Goal: Task Accomplishment & Management: Manage account settings

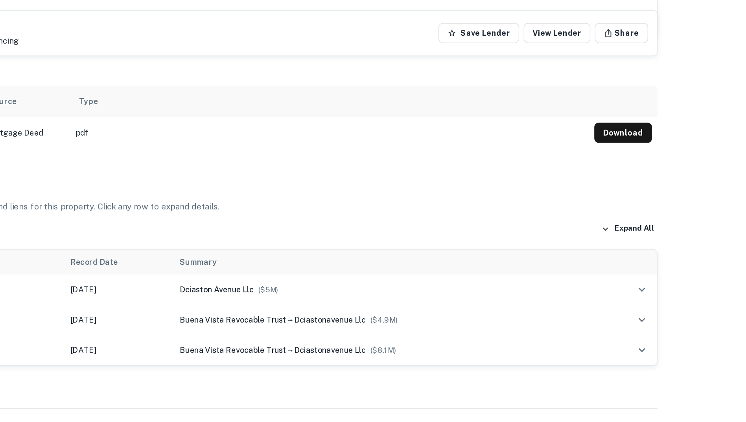
scroll to position [469, 0]
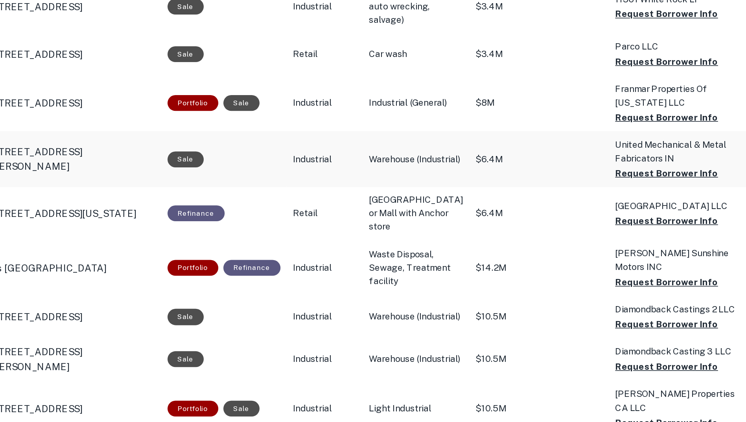
click at [493, 153] on p "United Mechanical & Metal Fabricators IN" at bounding box center [531, 144] width 79 height 17
click at [579, 221] on p "Sep 12, 2021" at bounding box center [614, 216] width 71 height 8
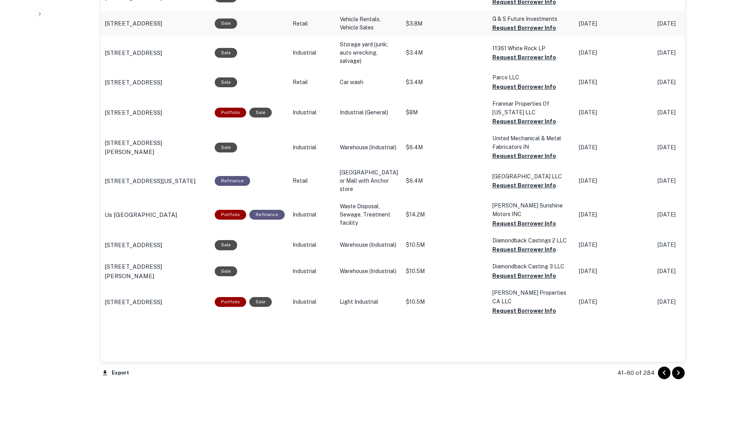
scroll to position [784, 0]
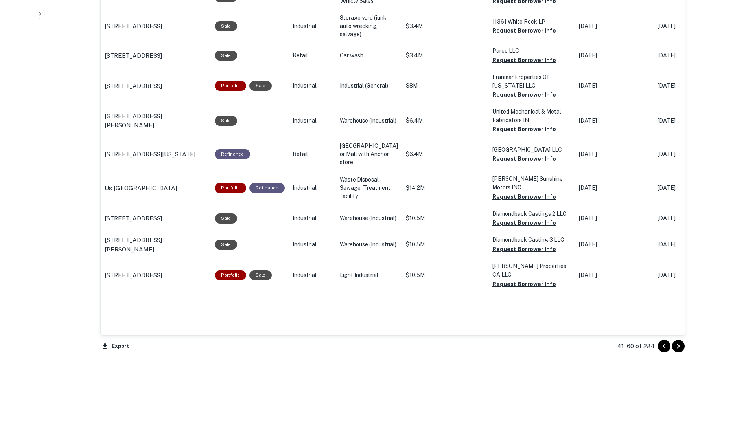
click at [680, 345] on icon "Go to next page" at bounding box center [678, 346] width 9 height 9
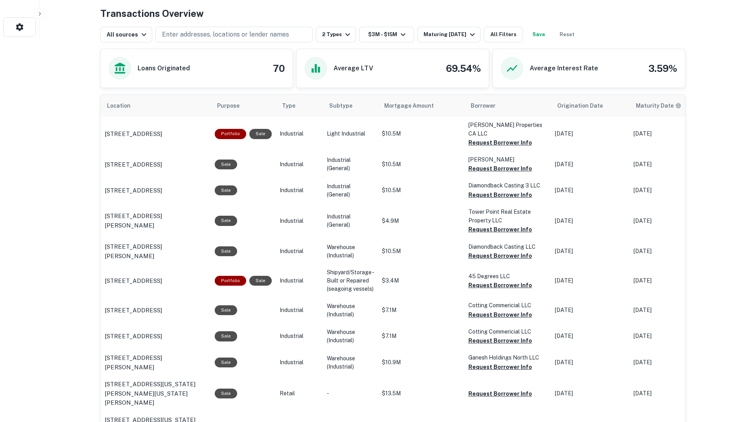
scroll to position [419, 0]
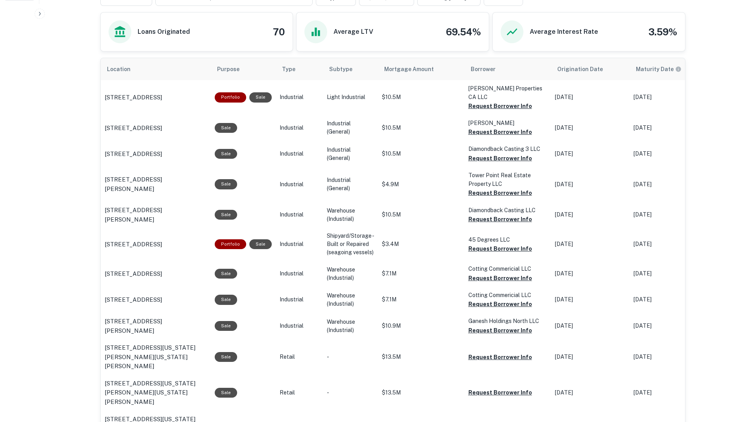
click at [393, 270] on p "$7.1M" at bounding box center [421, 274] width 79 height 8
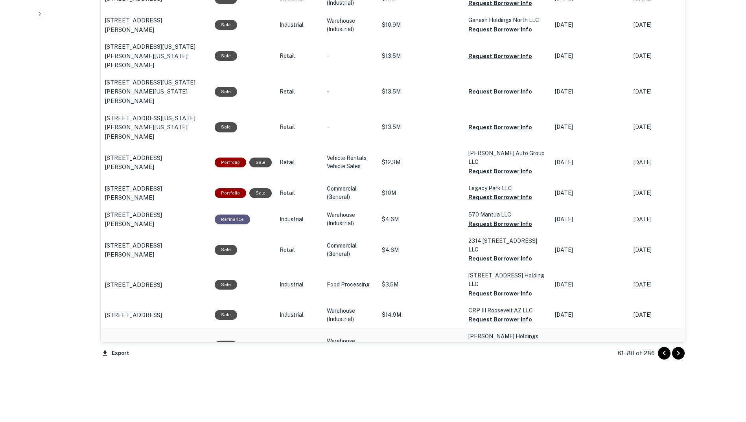
scroll to position [720, 0]
click at [678, 352] on icon "Go to next page" at bounding box center [678, 352] width 9 height 9
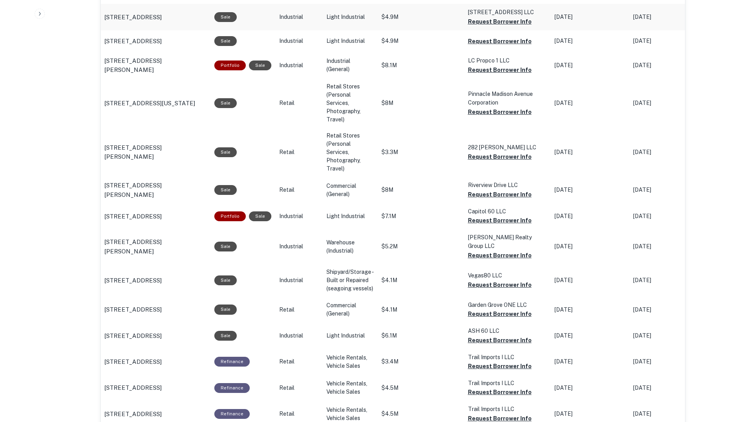
scroll to position [601, 0]
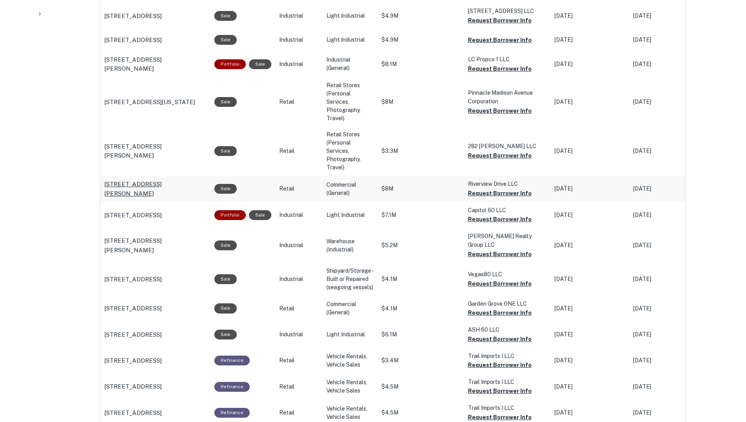
click at [157, 189] on p "175 N Riverview Dr Anaheim, CA 92808" at bounding box center [155, 189] width 102 height 18
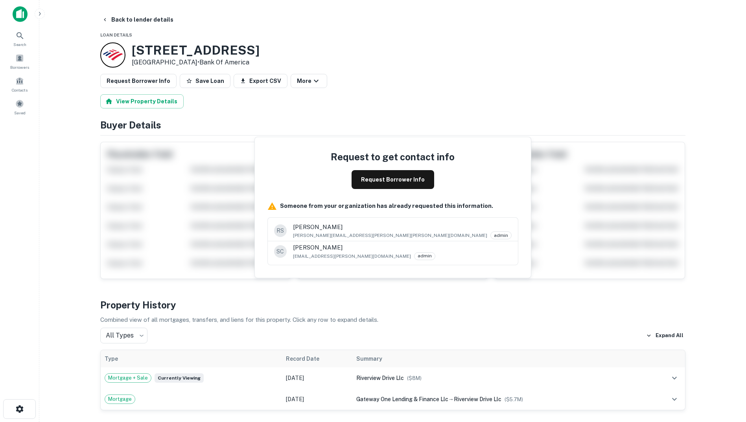
drag, startPoint x: 22, startPoint y: 2, endPoint x: 208, endPoint y: 14, distance: 186.8
click at [208, 14] on div "Back to lender details" at bounding box center [392, 20] width 585 height 14
click at [107, 20] on icon "button" at bounding box center [105, 20] width 6 height 6
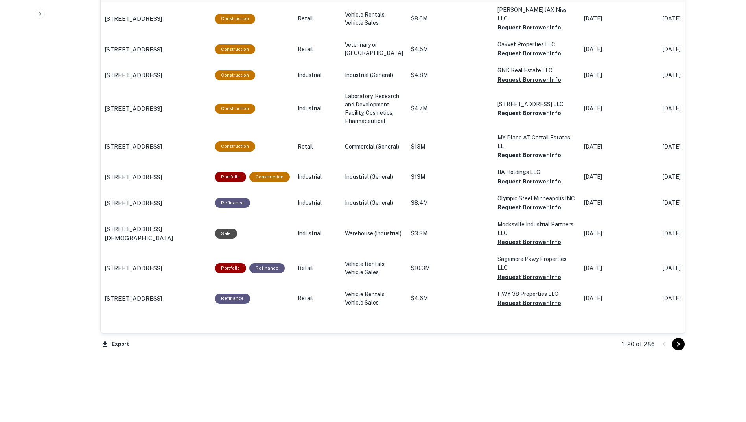
scroll to position [802, 0]
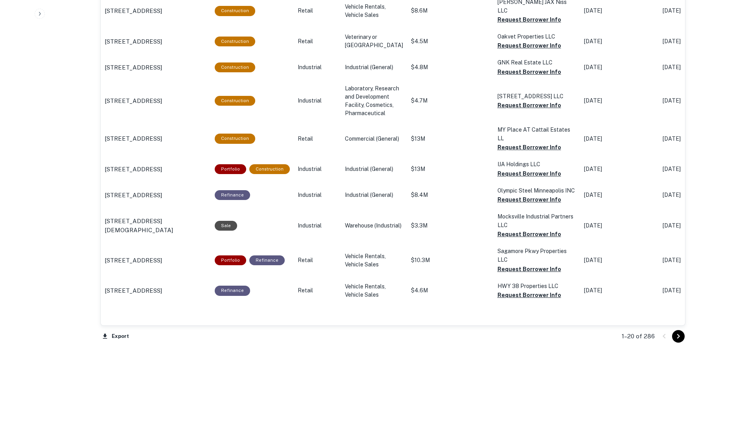
click at [679, 338] on icon "Go to next page" at bounding box center [678, 336] width 9 height 9
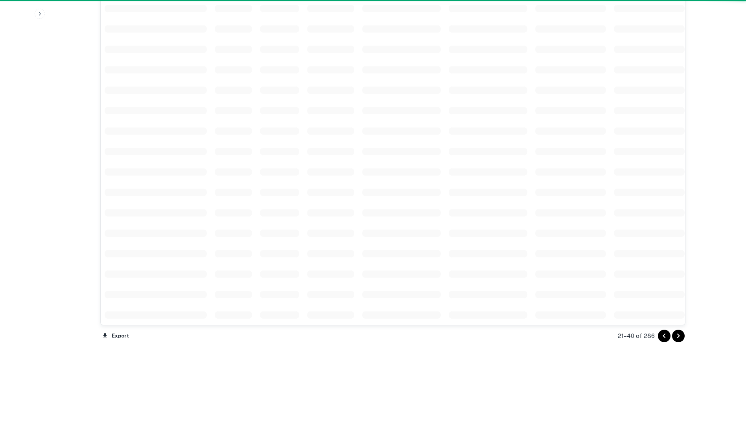
scroll to position [520, 0]
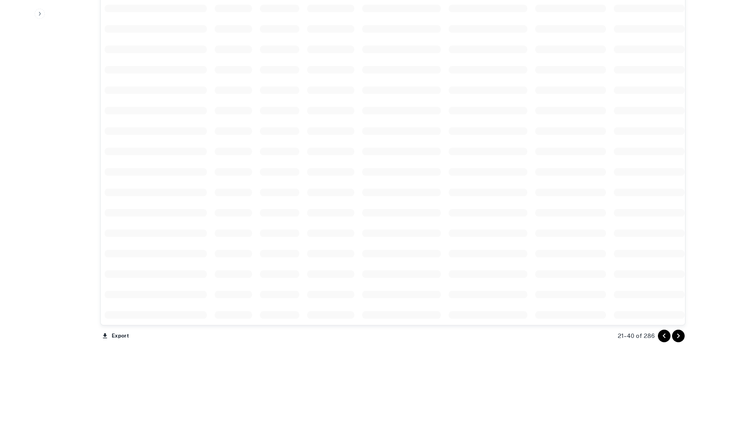
click at [679, 338] on icon "Go to next page" at bounding box center [678, 335] width 9 height 9
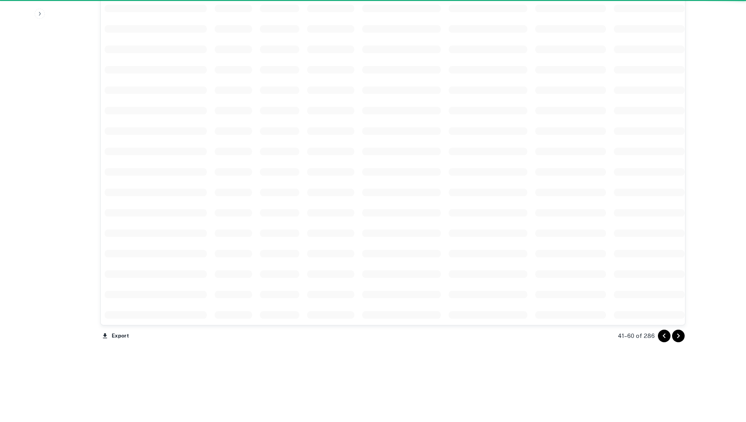
click at [679, 338] on icon "Go to next page" at bounding box center [678, 335] width 9 height 9
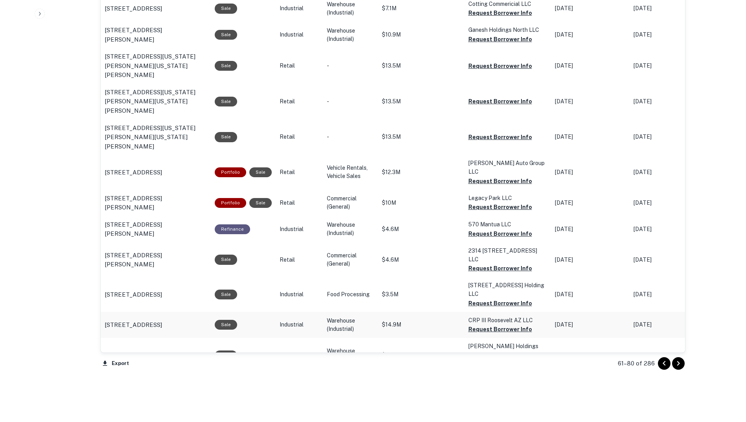
scroll to position [711, 0]
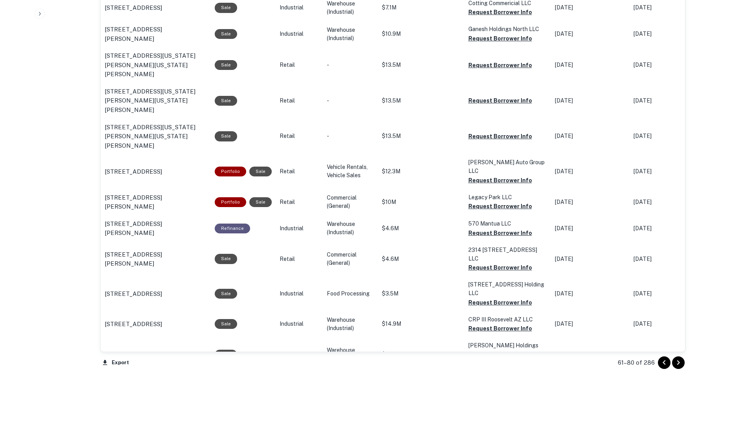
click at [677, 363] on icon "Go to next page" at bounding box center [678, 362] width 9 height 9
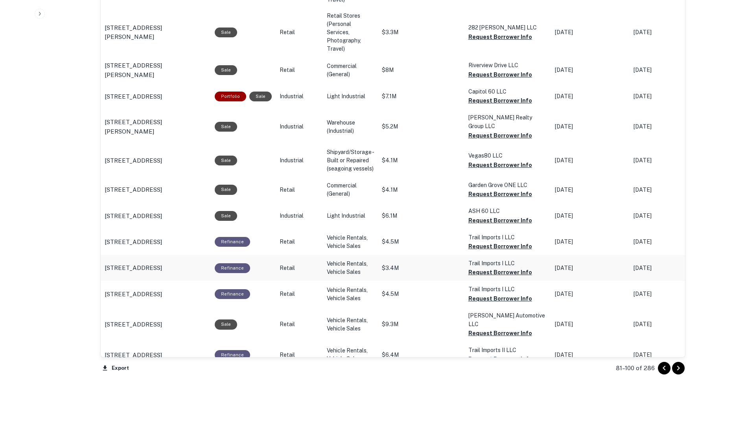
scroll to position [752, 0]
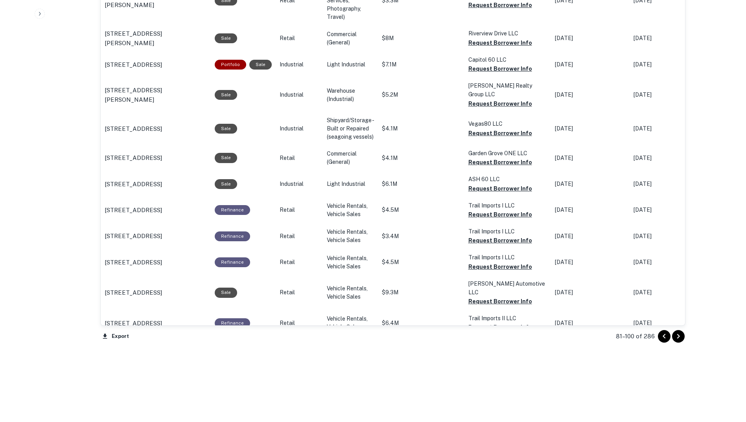
click at [679, 334] on icon "Go to next page" at bounding box center [678, 336] width 9 height 9
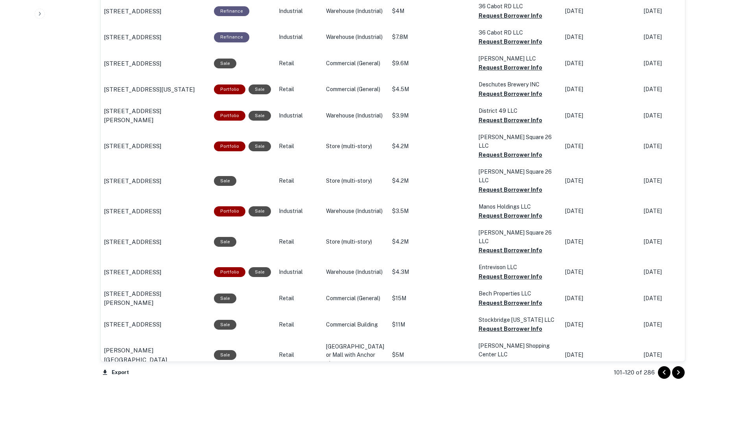
scroll to position [710, 0]
click at [679, 371] on icon "Go to next page" at bounding box center [678, 372] width 3 height 5
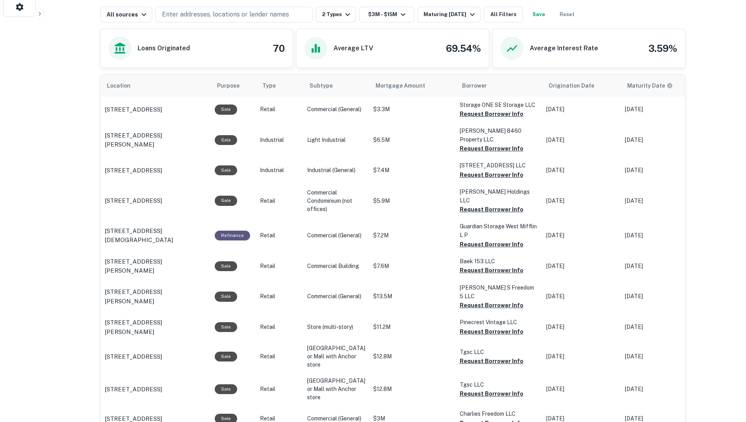
scroll to position [403, 0]
click at [165, 132] on p "8460 Higuera St Culver City, CA 90232" at bounding box center [156, 140] width 102 height 18
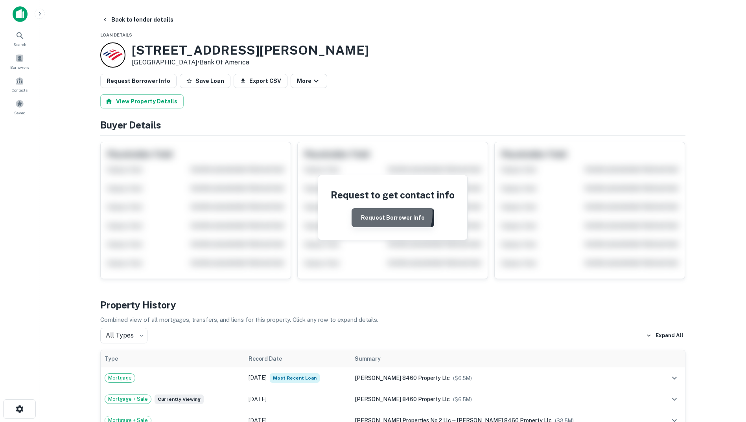
click at [386, 213] on button "Request Borrower Info" at bounding box center [392, 217] width 83 height 19
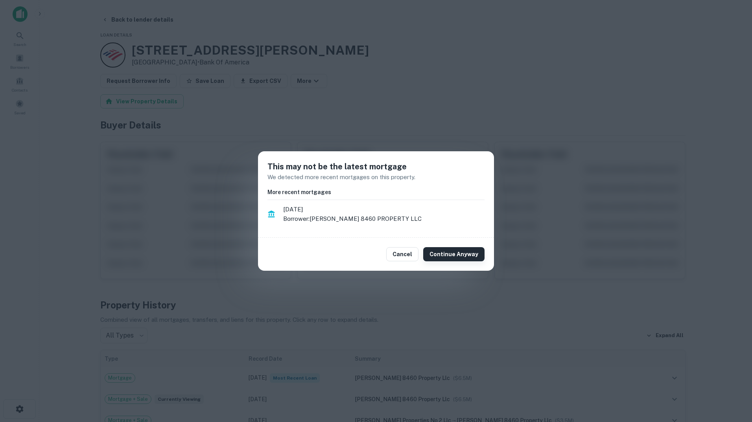
click at [460, 255] on button "Continue Anyway" at bounding box center [453, 254] width 61 height 14
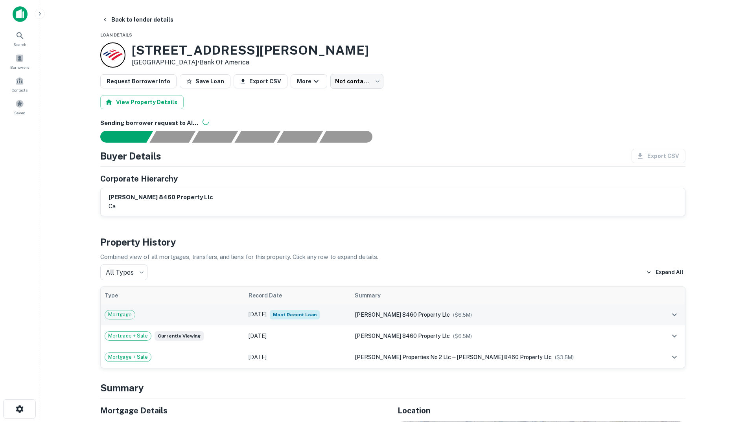
click at [320, 314] on span "Most Recent Loan" at bounding box center [295, 314] width 50 height 9
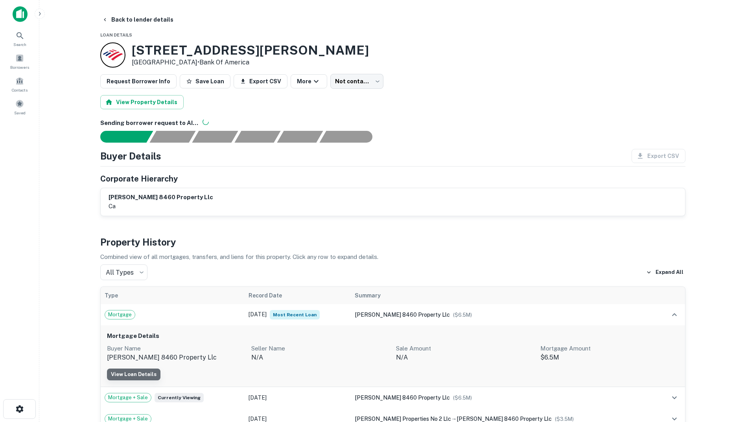
click at [141, 371] on link "View Loan Details" at bounding box center [133, 375] width 53 height 12
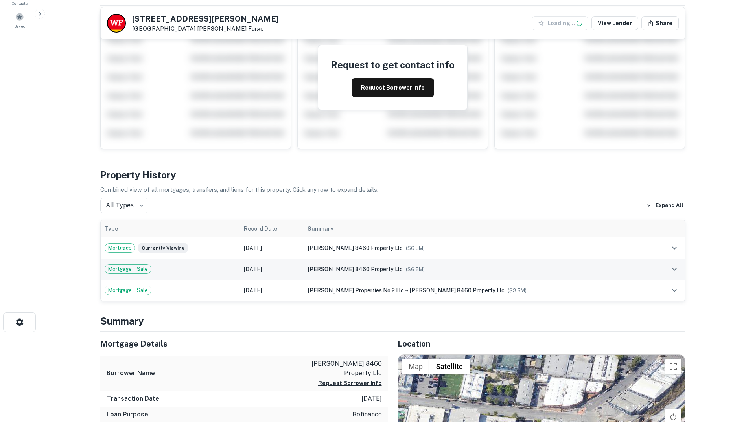
scroll to position [87, 0]
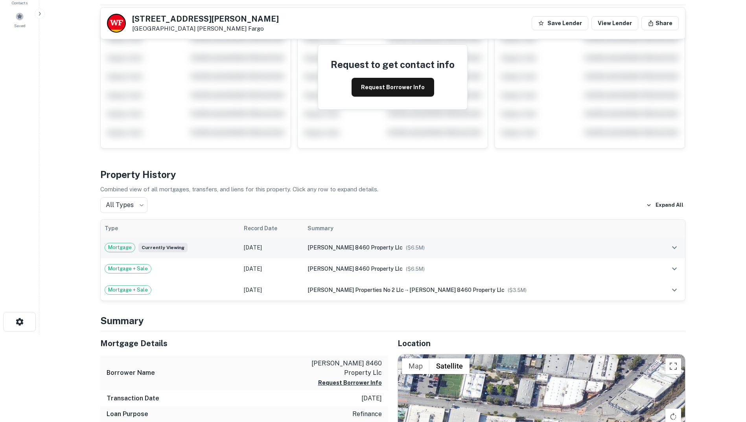
click at [672, 249] on icon "expand row" at bounding box center [674, 247] width 9 height 9
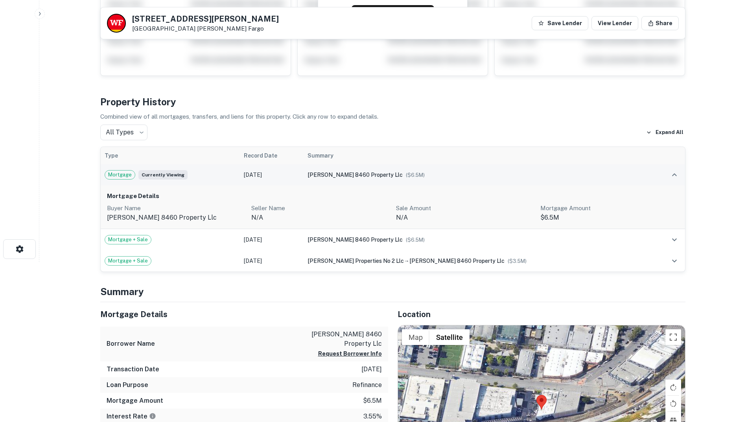
scroll to position [160, 0]
click at [342, 354] on button "Request Borrower Info" at bounding box center [350, 353] width 64 height 9
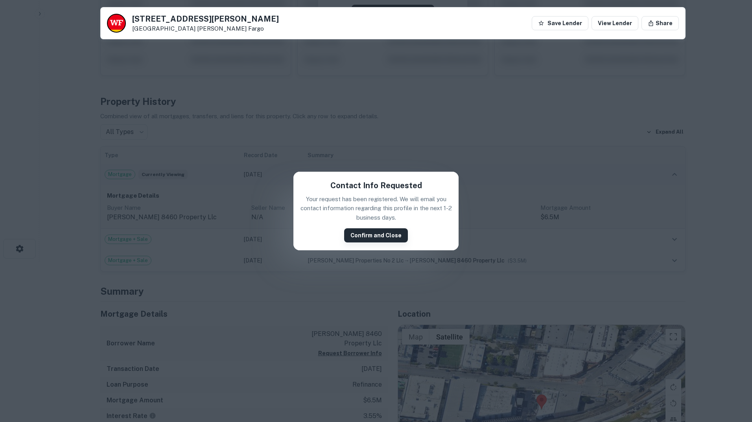
click at [385, 236] on button "Confirm and Close" at bounding box center [376, 235] width 64 height 14
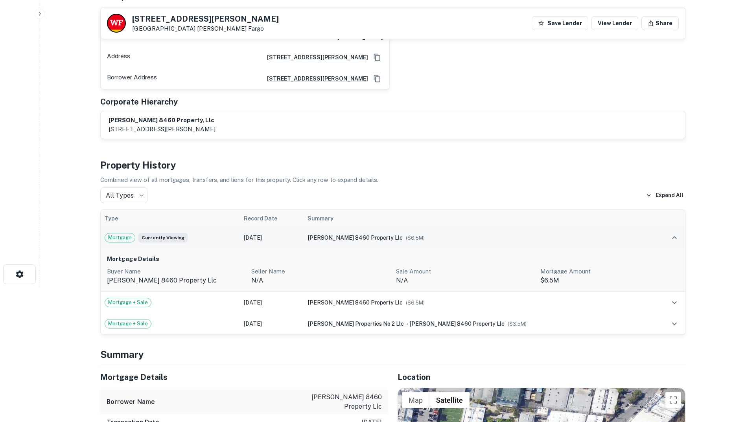
scroll to position [0, 0]
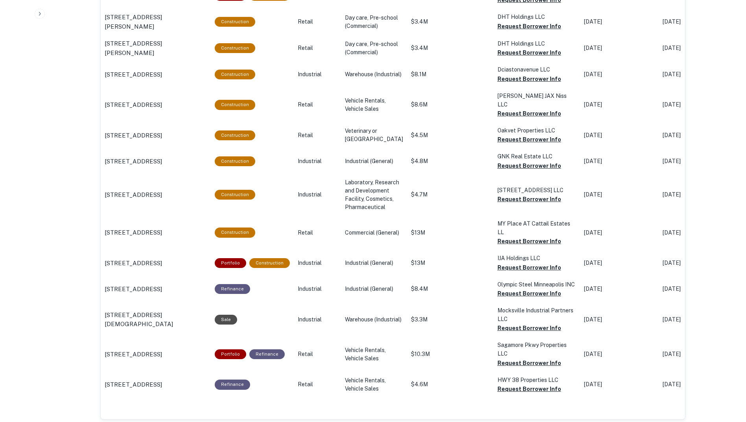
scroll to position [802, 0]
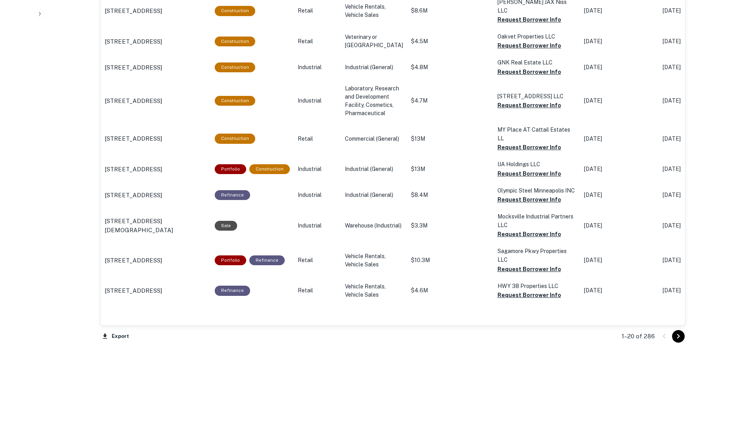
click at [680, 336] on icon "Go to next page" at bounding box center [678, 336] width 9 height 9
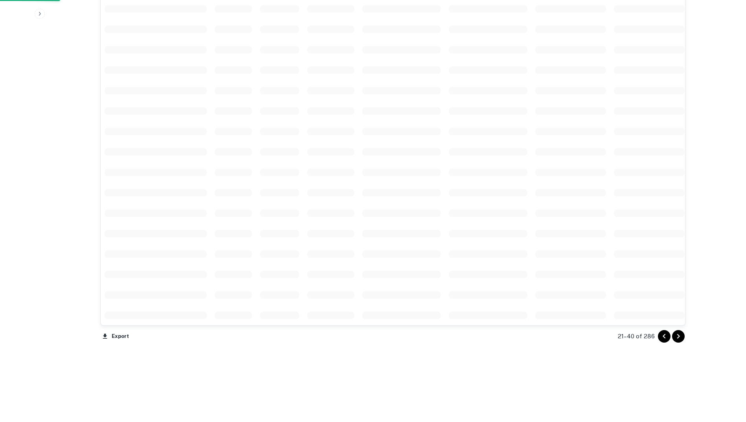
click at [680, 336] on icon "Go to next page" at bounding box center [678, 336] width 9 height 9
click at [680, 336] on icon "Go to next page" at bounding box center [678, 335] width 9 height 9
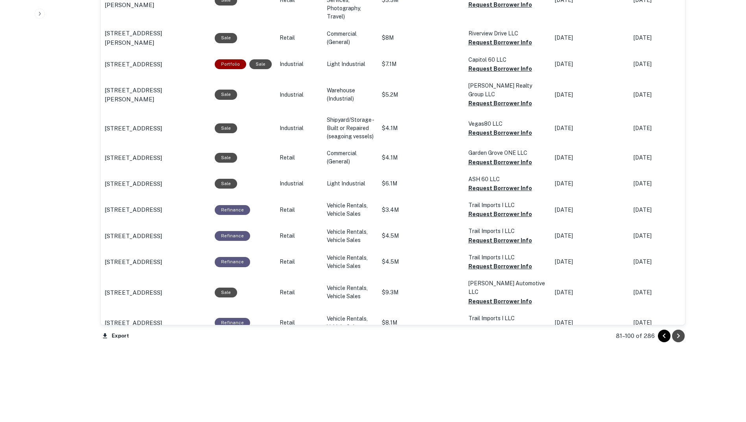
click at [680, 336] on icon "Go to next page" at bounding box center [678, 335] width 9 height 9
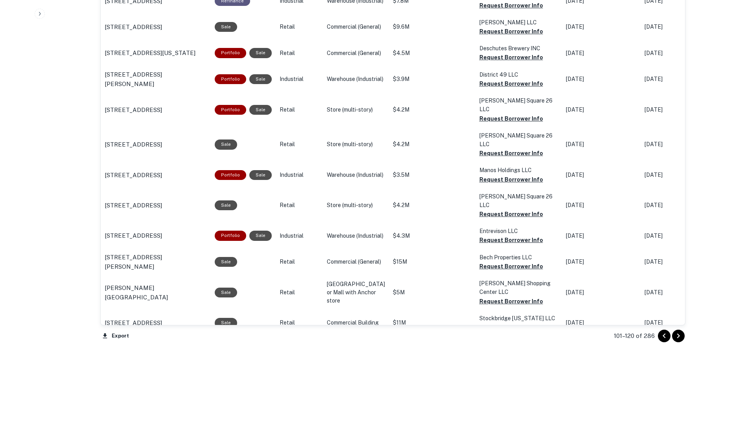
scroll to position [745, 0]
click at [680, 336] on icon "Go to next page" at bounding box center [678, 336] width 9 height 9
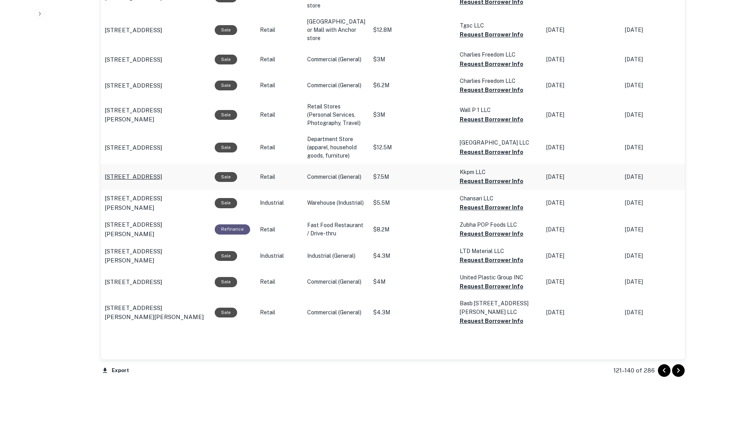
scroll to position [762, 0]
click at [678, 371] on icon "Go to next page" at bounding box center [678, 370] width 3 height 5
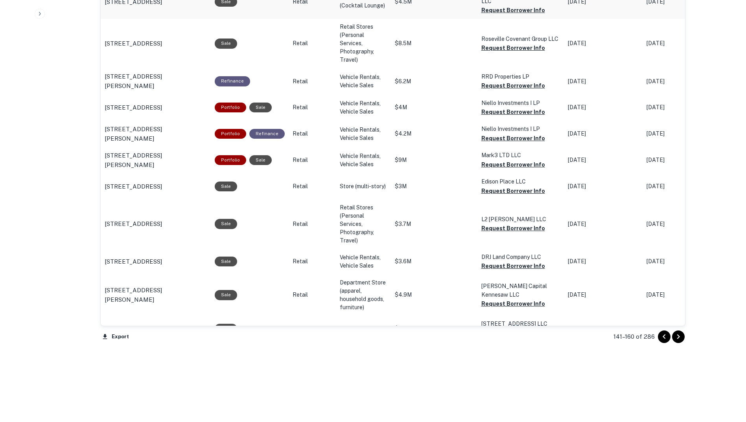
scroll to position [767, 0]
click at [680, 338] on icon "Go to next page" at bounding box center [678, 336] width 9 height 9
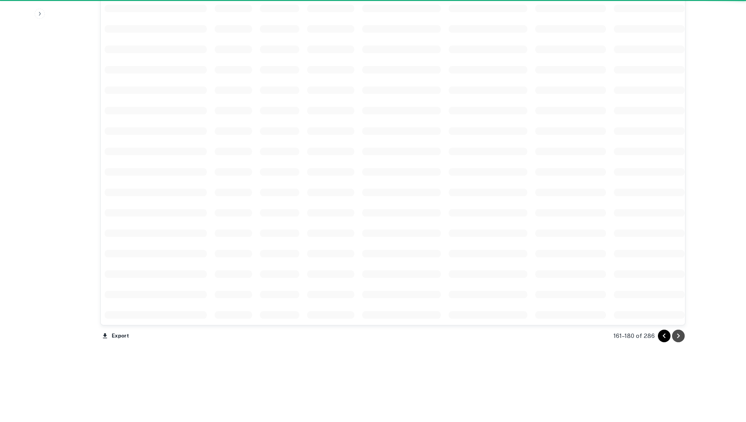
scroll to position [520, 0]
click at [680, 338] on icon "Go to next page" at bounding box center [678, 335] width 9 height 9
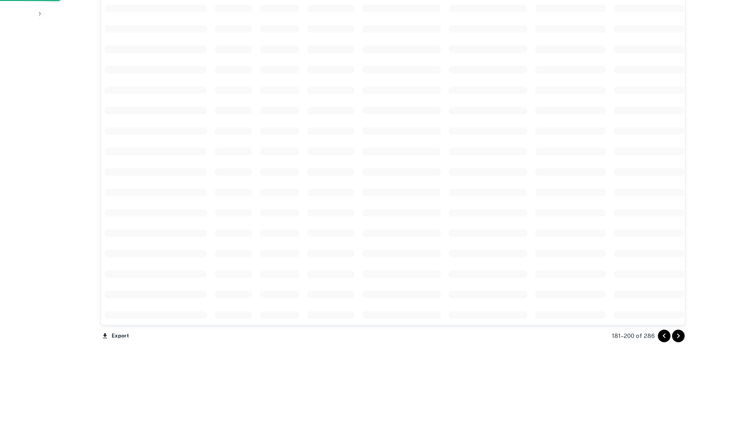
click at [680, 338] on icon "Go to next page" at bounding box center [678, 335] width 9 height 9
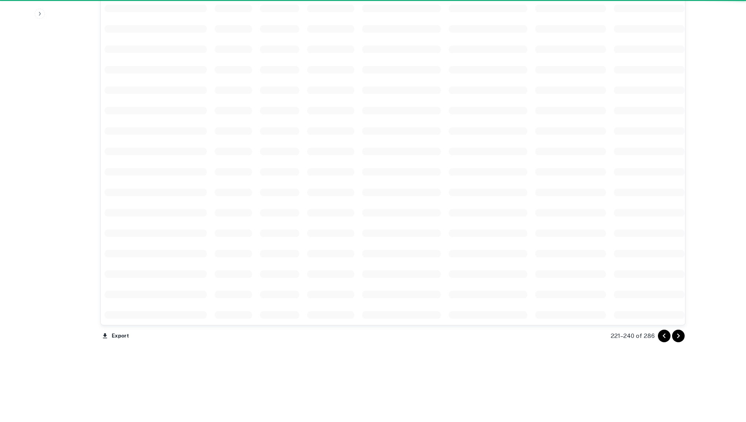
click at [680, 338] on icon "Go to next page" at bounding box center [678, 335] width 9 height 9
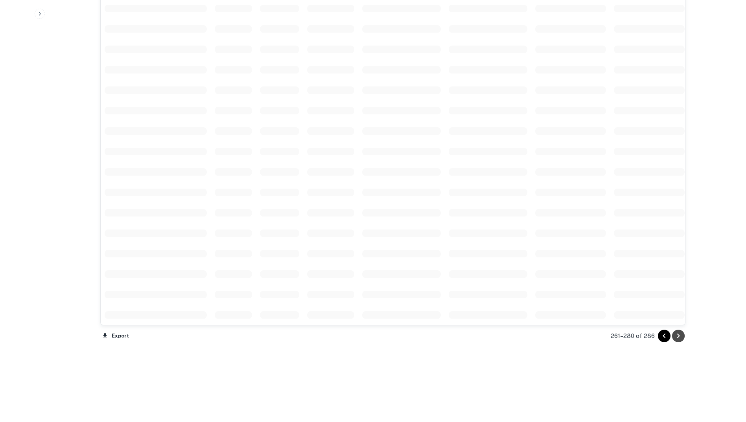
click at [680, 338] on icon "Go to next page" at bounding box center [678, 335] width 9 height 9
click at [680, 338] on div at bounding box center [671, 336] width 27 height 13
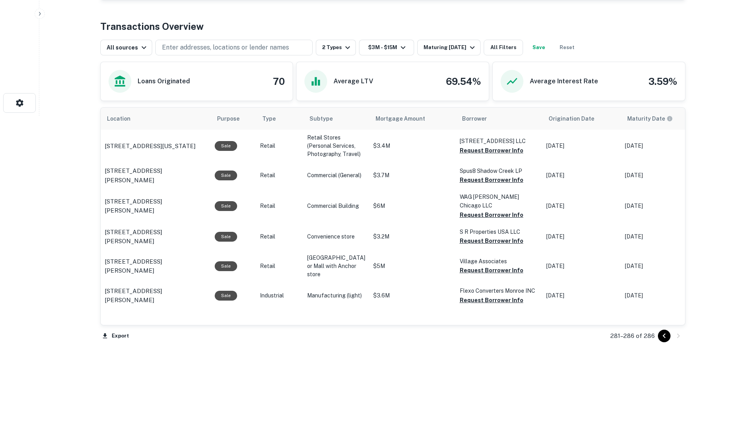
click at [680, 338] on div at bounding box center [671, 336] width 27 height 13
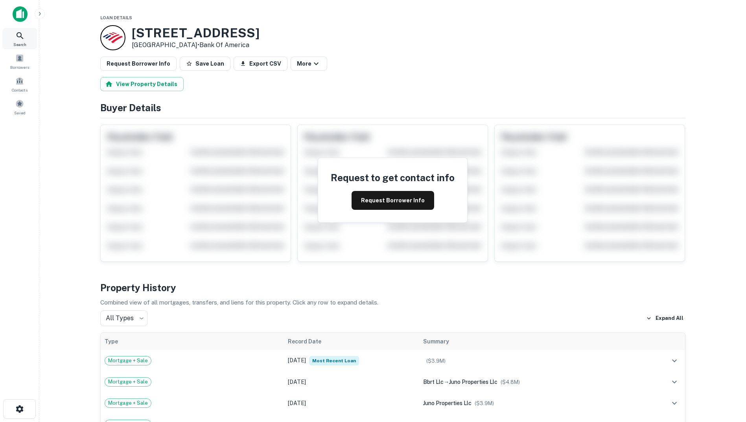
click at [20, 36] on icon at bounding box center [19, 35] width 9 height 9
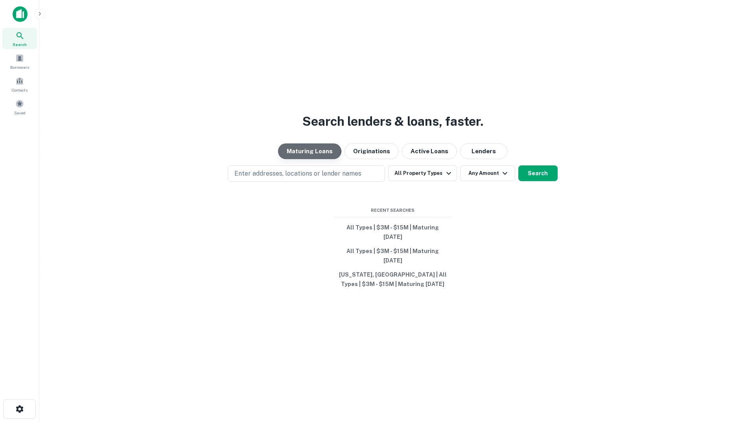
click at [309, 158] on button "Maturing Loans" at bounding box center [309, 152] width 63 height 16
click at [480, 159] on button "Lenders" at bounding box center [483, 152] width 47 height 16
click at [16, 15] on img at bounding box center [20, 14] width 15 height 16
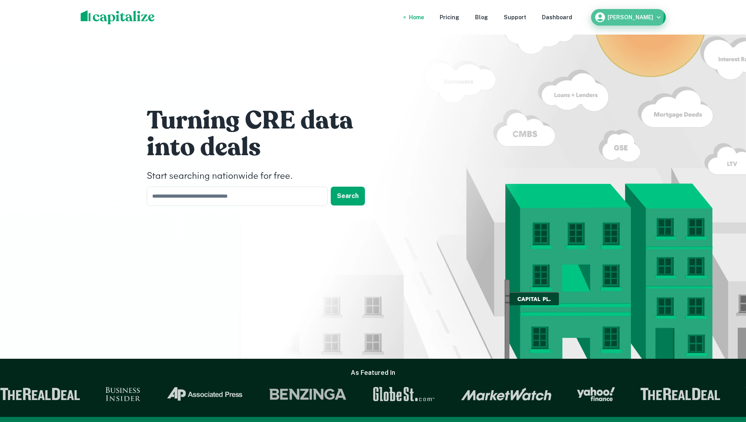
click at [624, 13] on div "Dean Weinstock" at bounding box center [628, 17] width 68 height 12
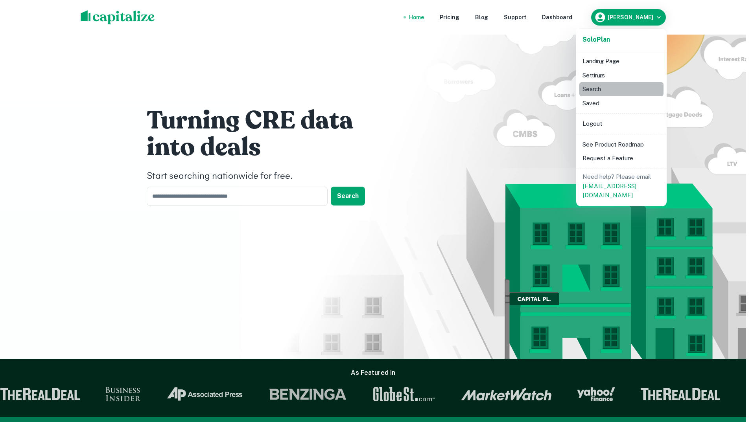
click at [589, 90] on li "Search" at bounding box center [621, 89] width 84 height 14
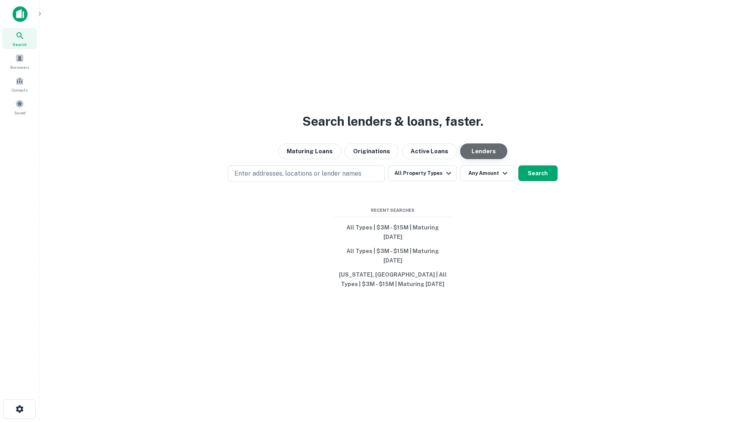
click at [481, 159] on button "Lenders" at bounding box center [483, 152] width 47 height 16
click at [447, 175] on icon "button" at bounding box center [448, 173] width 5 height 3
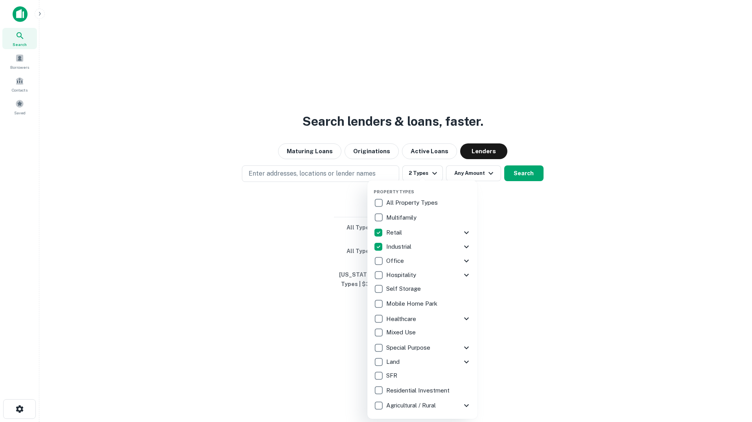
click at [534, 148] on div at bounding box center [376, 211] width 752 height 422
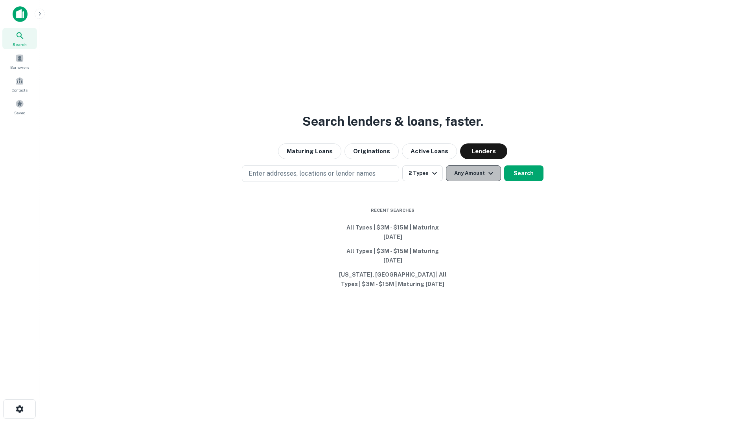
click at [486, 178] on icon "button" at bounding box center [490, 173] width 9 height 9
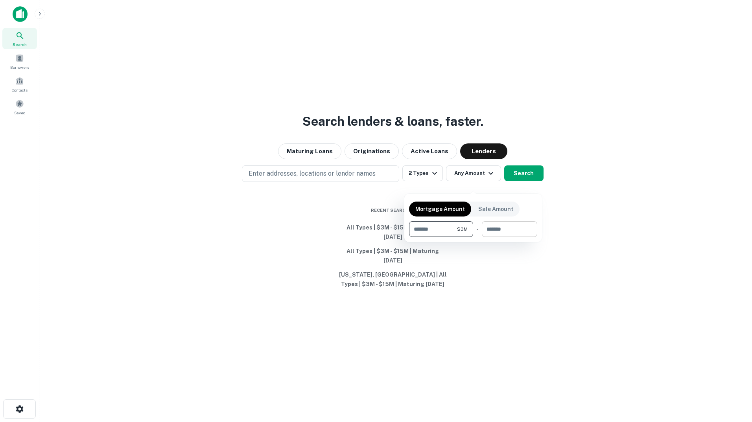
type input "*******"
click at [508, 234] on input "number" at bounding box center [507, 229] width 50 height 16
type input "********"
click at [524, 252] on div at bounding box center [376, 211] width 752 height 422
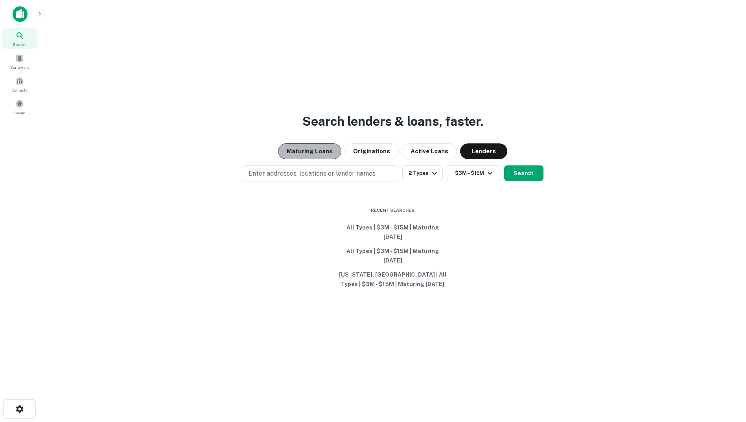
click at [316, 159] on button "Maturing Loans" at bounding box center [309, 152] width 63 height 16
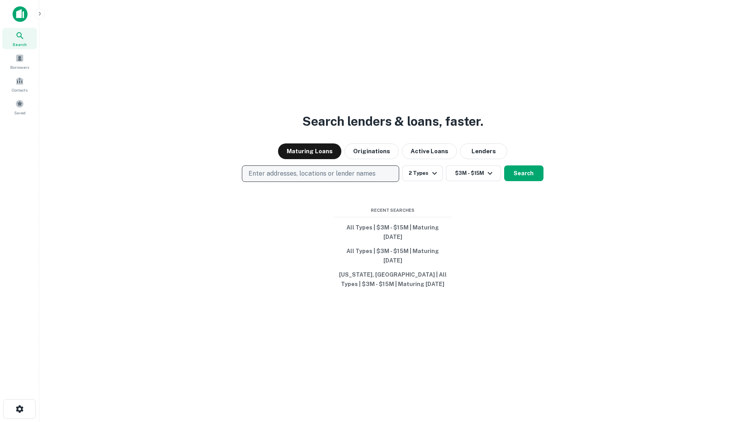
click at [296, 179] on p "Enter addresses, locations or lender names" at bounding box center [311, 173] width 127 height 9
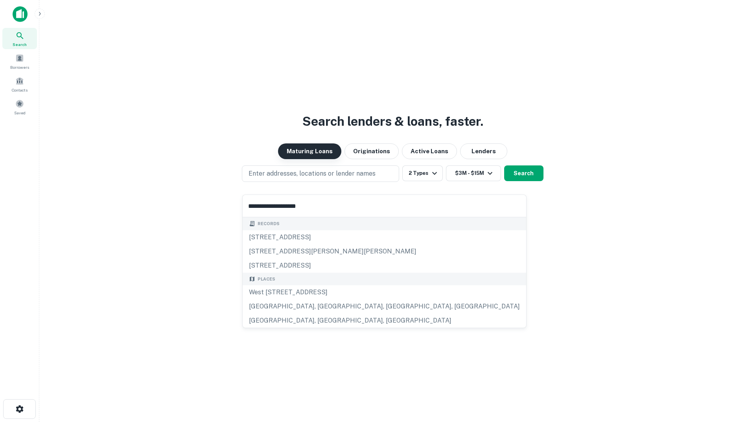
type input "**********"
click at [322, 159] on button "Maturing Loans" at bounding box center [309, 152] width 63 height 16
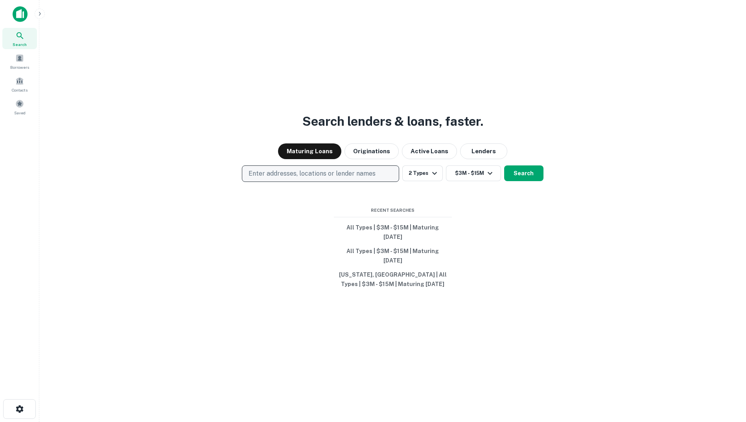
click at [265, 179] on p "Enter addresses, locations or lender names" at bounding box center [311, 173] width 127 height 9
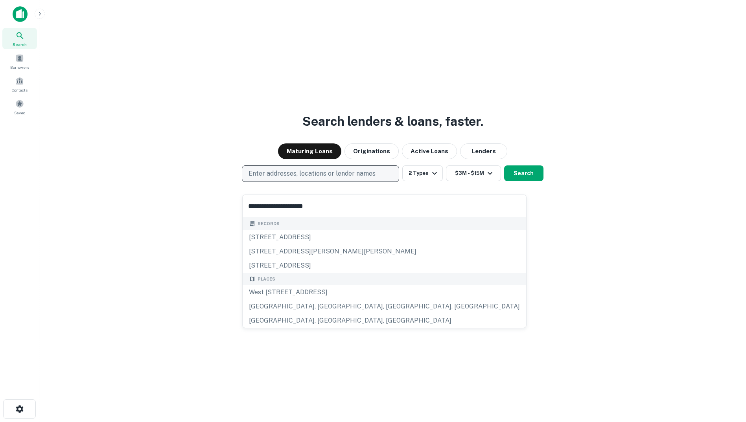
type input "**********"
click at [265, 179] on p "Enter addresses, locations or lender names" at bounding box center [311, 173] width 127 height 9
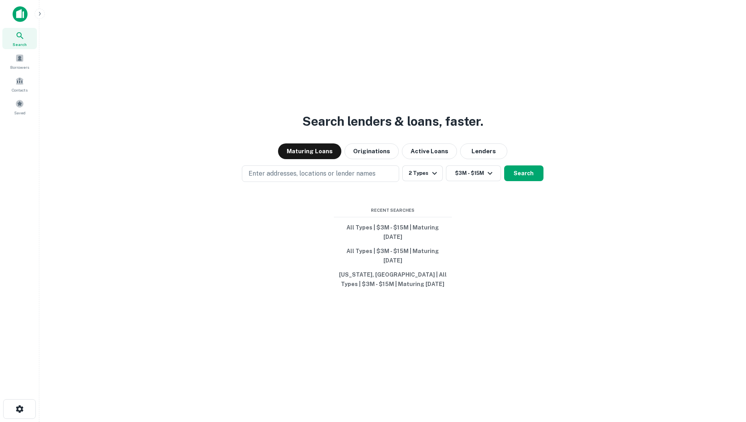
click at [270, 236] on div "Search lenders & loans, faster. Maturing Loans Originations Active Loans Lender…" at bounding box center [393, 230] width 694 height 422
click at [258, 179] on p "Enter addresses, locations or lender names" at bounding box center [311, 173] width 127 height 9
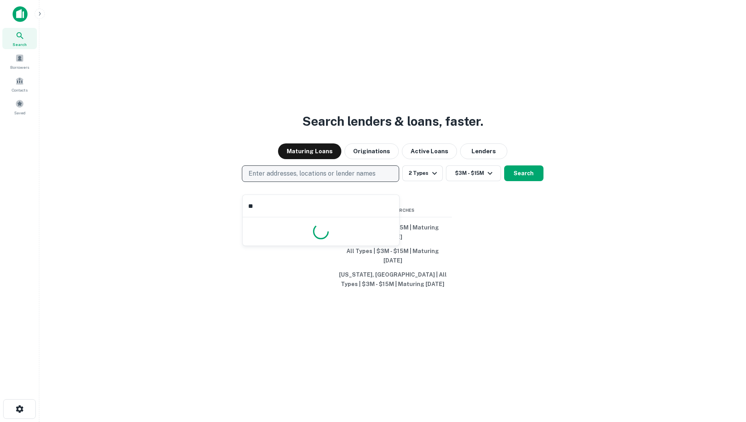
type input "*"
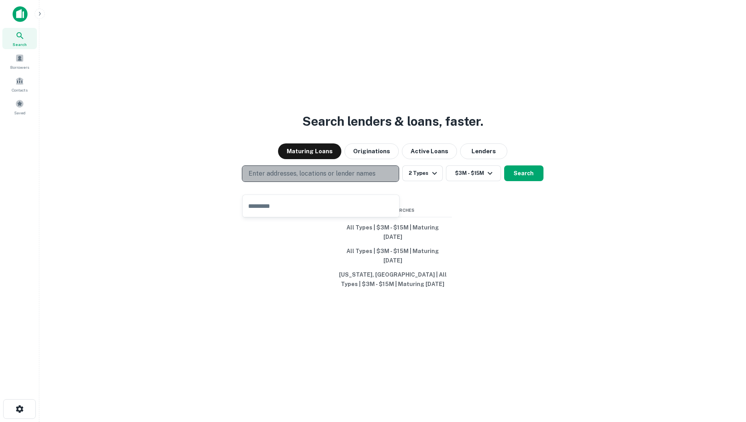
click at [257, 179] on p "Enter addresses, locations or lender names" at bounding box center [311, 173] width 127 height 9
click at [242, 166] on button "Enter addresses, locations or lender names" at bounding box center [320, 174] width 157 height 17
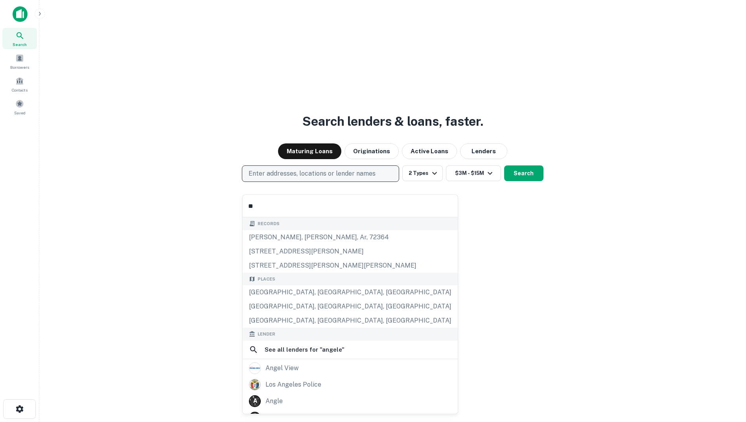
type input "*"
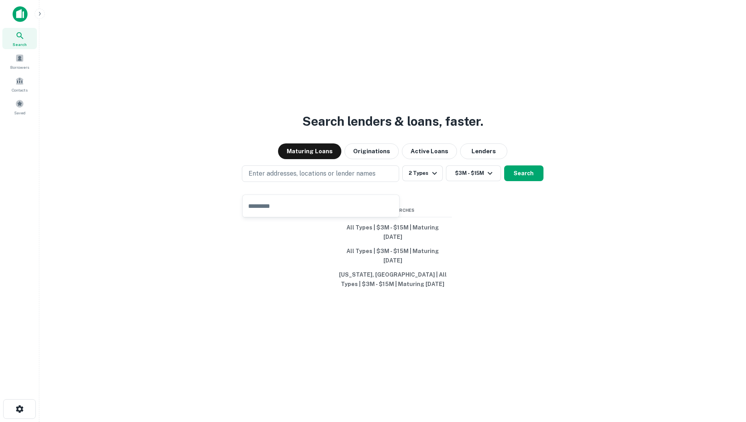
click at [280, 268] on div "Search lenders & loans, faster. Maturing Loans Originations Active Loans Lender…" at bounding box center [393, 230] width 694 height 422
click at [267, 179] on p "Enter addresses, locations or lender names" at bounding box center [311, 173] width 127 height 9
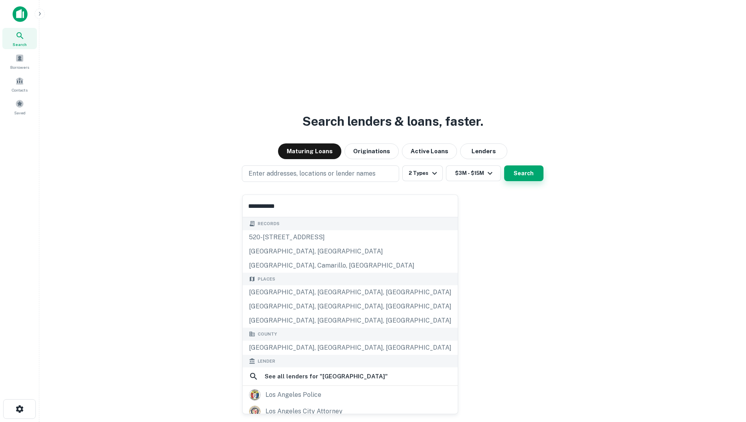
type input "**********"
click at [529, 181] on button "Search" at bounding box center [523, 174] width 39 height 16
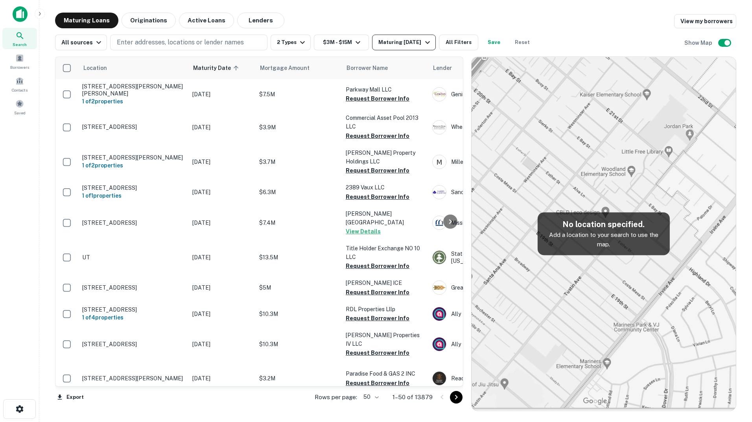
click at [426, 41] on icon "button" at bounding box center [427, 42] width 9 height 9
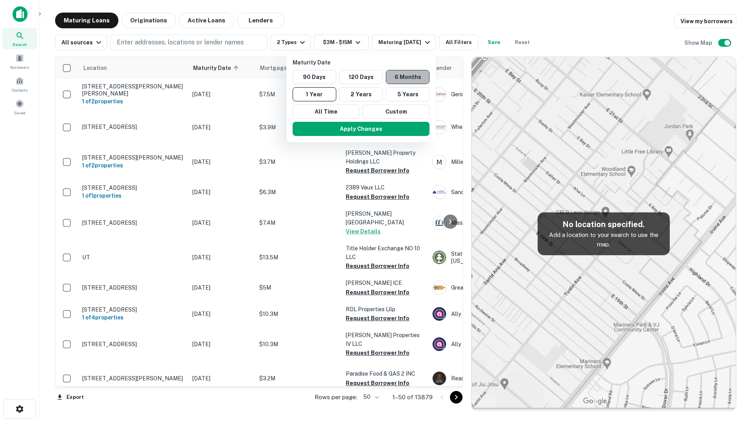
click at [399, 78] on button "6 Months" at bounding box center [408, 77] width 44 height 14
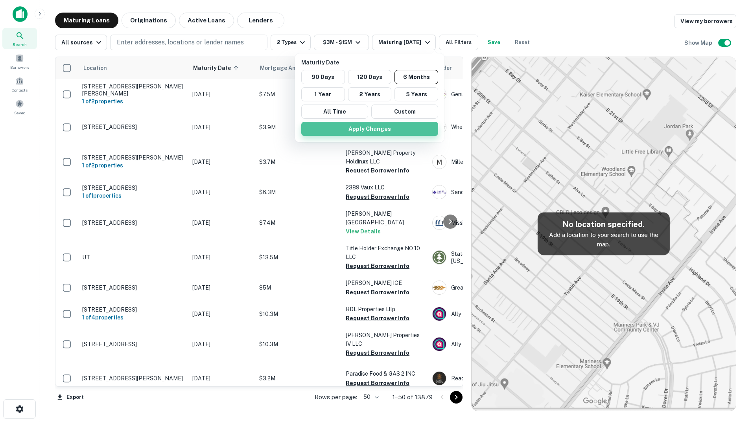
click at [375, 130] on button "Apply Changes" at bounding box center [369, 129] width 137 height 14
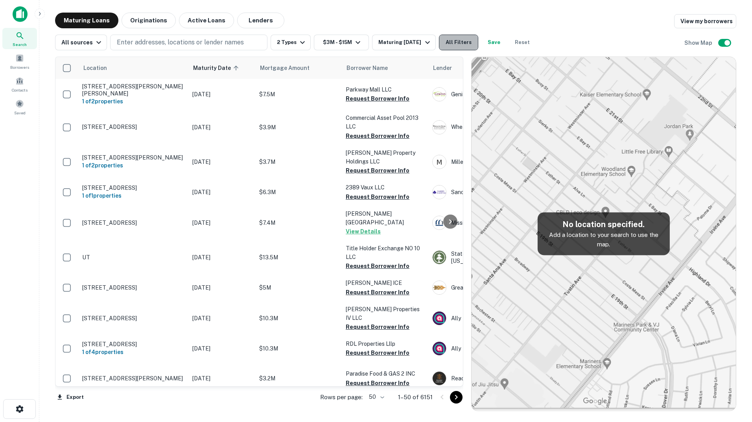
click at [469, 40] on button "All Filters" at bounding box center [458, 43] width 39 height 16
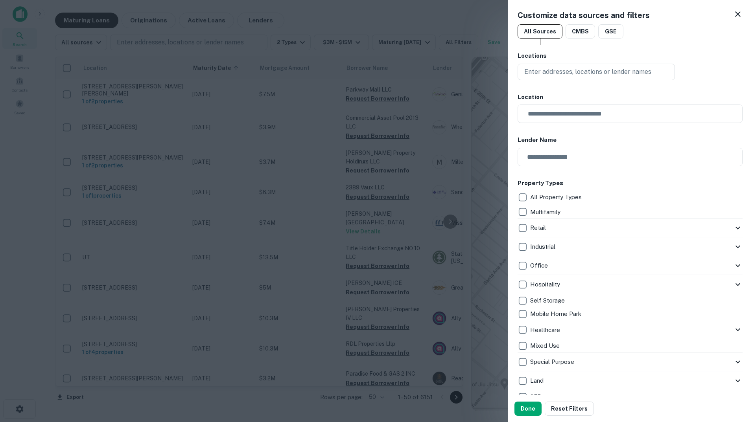
click at [733, 12] on icon at bounding box center [737, 13] width 9 height 9
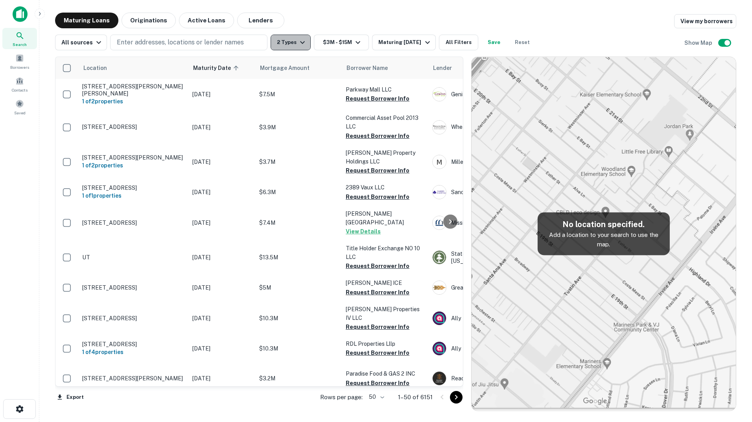
click at [302, 41] on icon "button" at bounding box center [302, 42] width 5 height 3
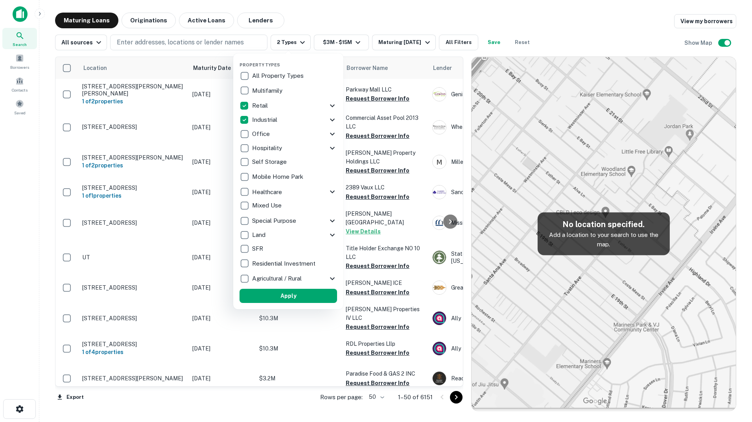
click at [351, 10] on div at bounding box center [376, 211] width 752 height 422
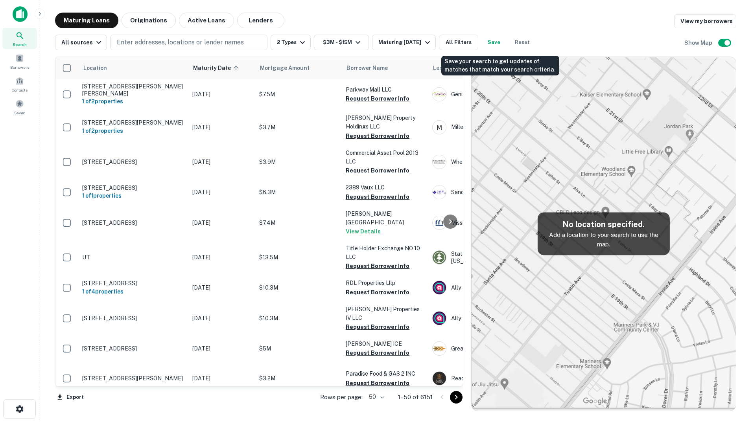
click at [499, 41] on button "Save" at bounding box center [493, 43] width 25 height 16
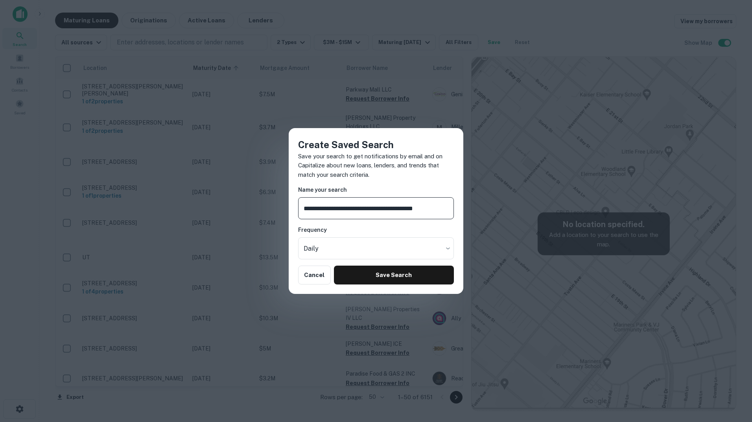
click at [350, 212] on input "**********" at bounding box center [376, 208] width 156 height 22
click at [397, 211] on input "**********" at bounding box center [376, 208] width 156 height 22
type input "**********"
click at [409, 275] on button "Save Search" at bounding box center [394, 275] width 120 height 19
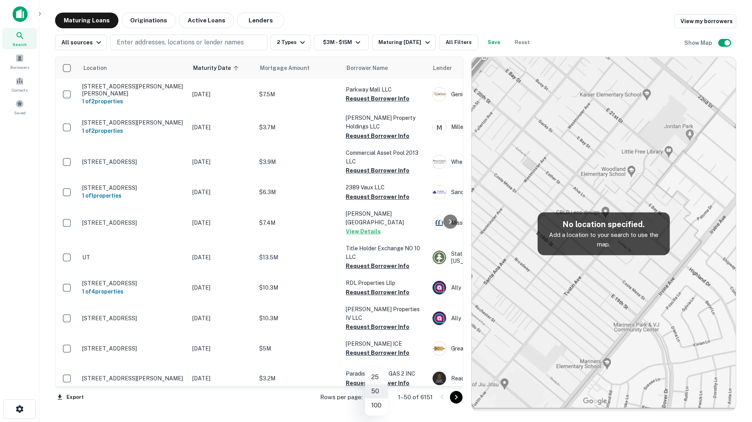
click at [384, 397] on body "Search Borrowers Contacts Saved Maturing Loans Originations Active Loans Lender…" at bounding box center [376, 211] width 752 height 422
click at [376, 406] on li "100" at bounding box center [376, 406] width 23 height 14
type input "***"
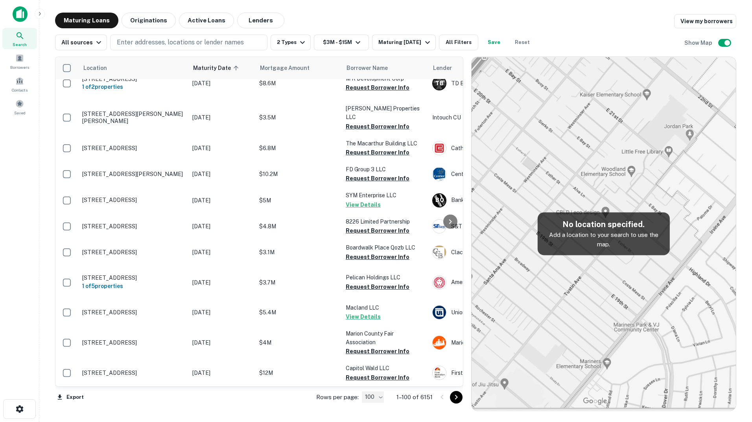
scroll to position [2758, 0]
click at [457, 397] on icon "Go to next page" at bounding box center [455, 397] width 9 height 9
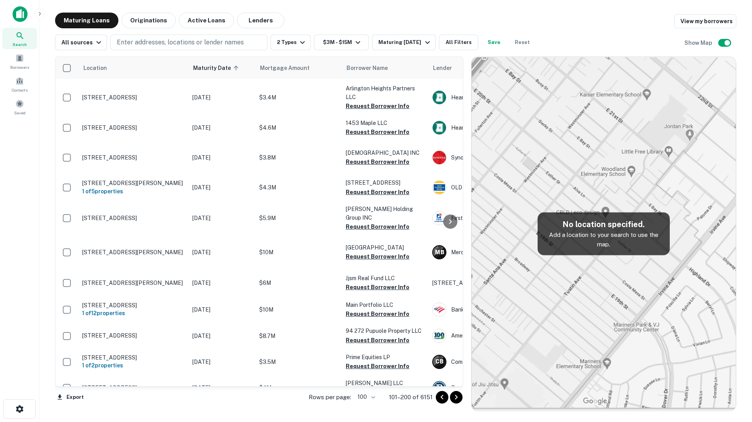
scroll to position [2731, 0]
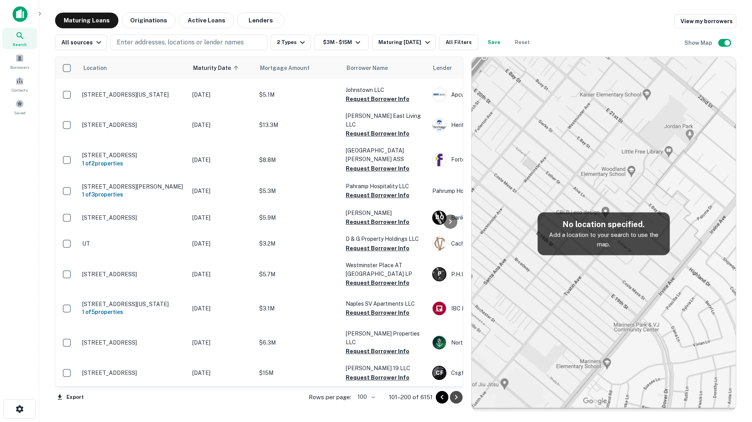
click at [457, 397] on icon "Go to next page" at bounding box center [455, 397] width 9 height 9
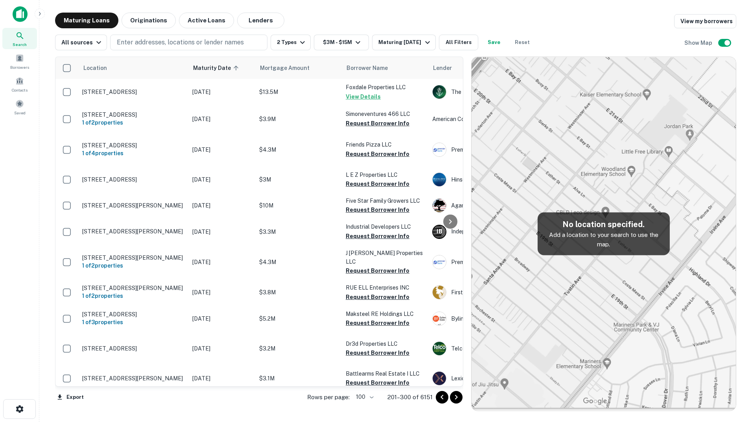
scroll to position [2690, 0]
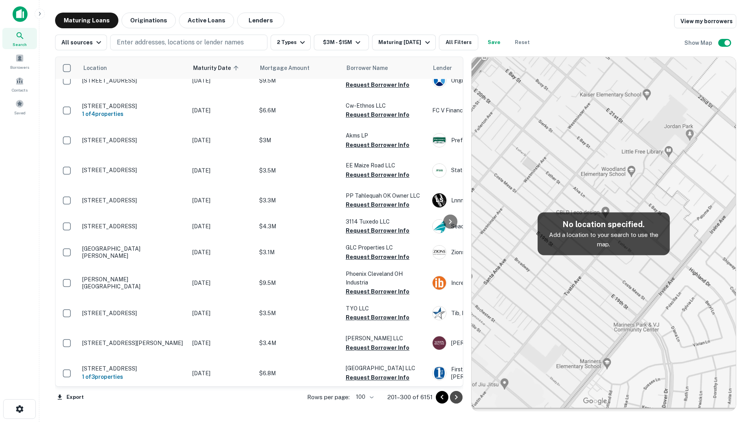
click at [457, 397] on icon "Go to next page" at bounding box center [455, 397] width 9 height 9
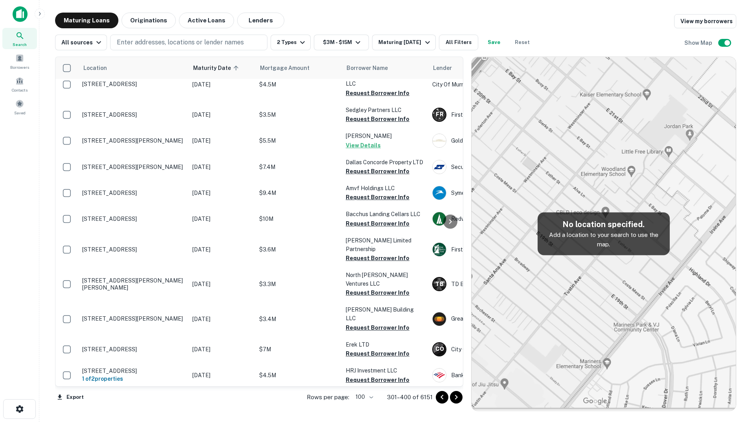
scroll to position [2758, 0]
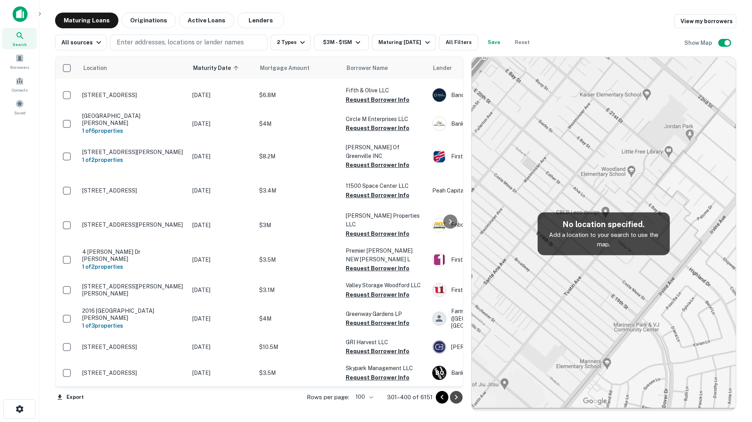
click at [457, 397] on icon "Go to next page" at bounding box center [455, 397] width 9 height 9
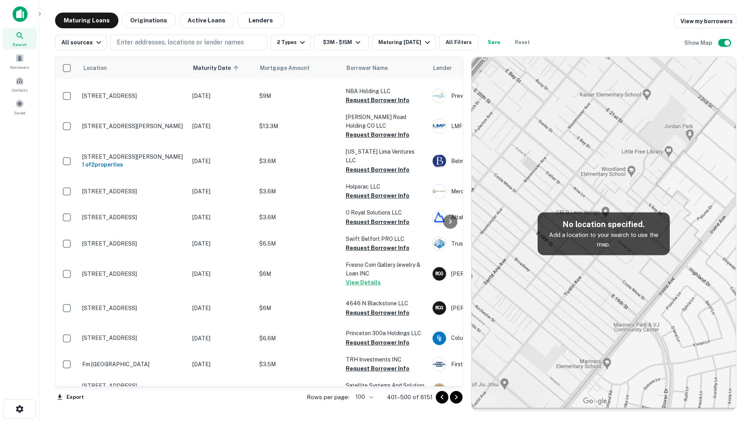
scroll to position [2758, 0]
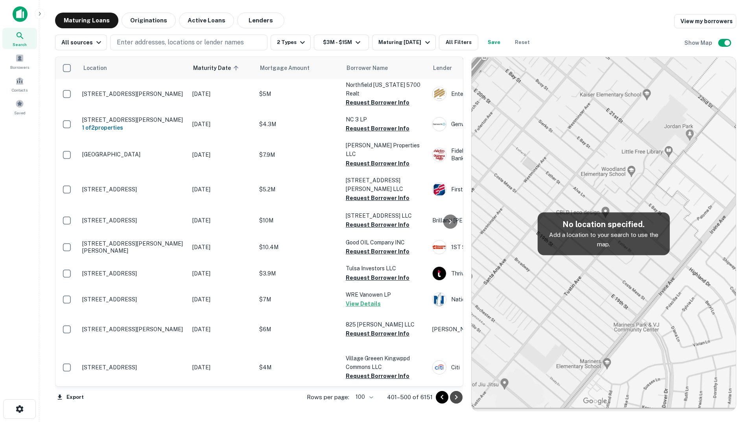
click at [457, 397] on icon "Go to next page" at bounding box center [455, 397] width 9 height 9
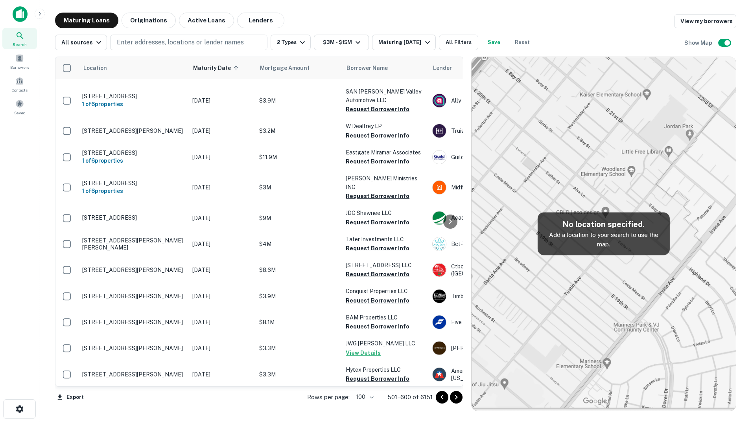
scroll to position [2758, 0]
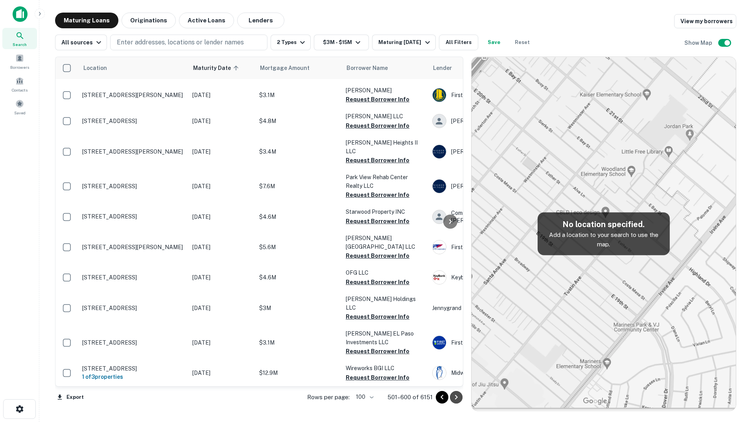
click at [458, 397] on icon "Go to next page" at bounding box center [455, 397] width 9 height 9
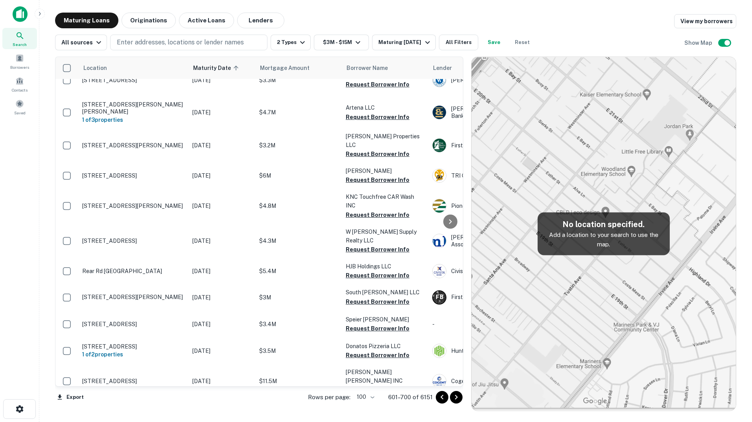
scroll to position [2758, 0]
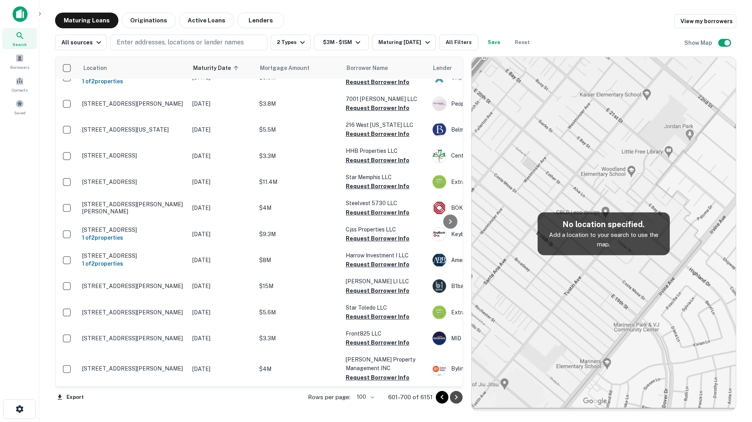
click at [456, 397] on icon "Go to next page" at bounding box center [456, 397] width 3 height 5
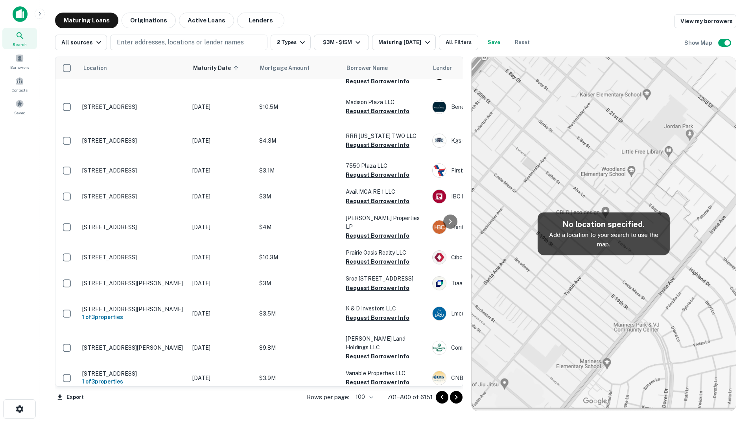
scroll to position [2758, 0]
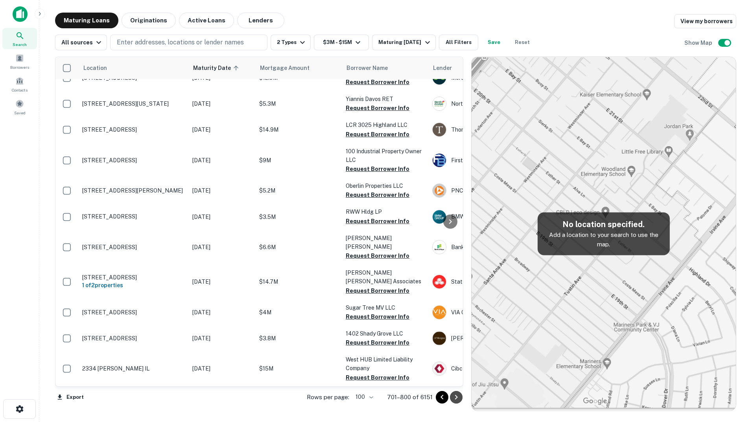
click at [456, 397] on icon "Go to next page" at bounding box center [456, 397] width 3 height 5
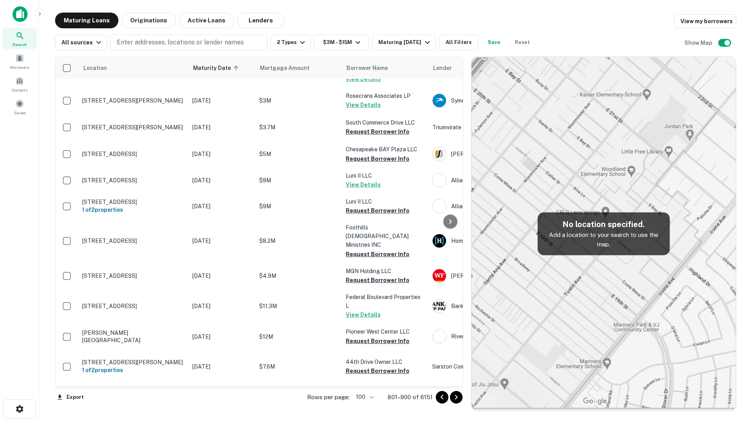
scroll to position [2758, 0]
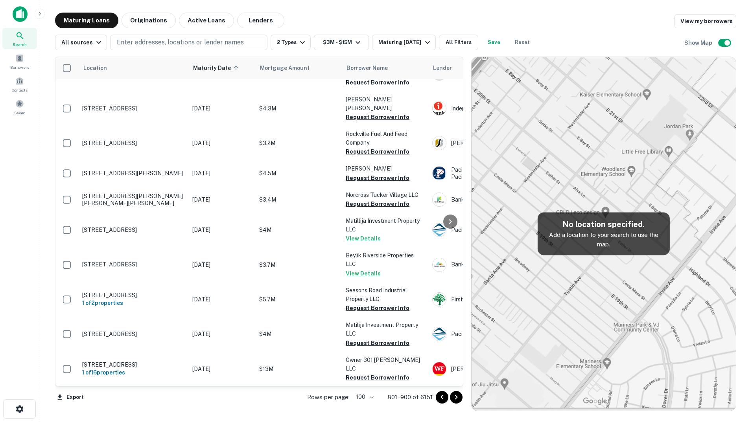
click at [456, 397] on icon "Go to next page" at bounding box center [456, 397] width 3 height 5
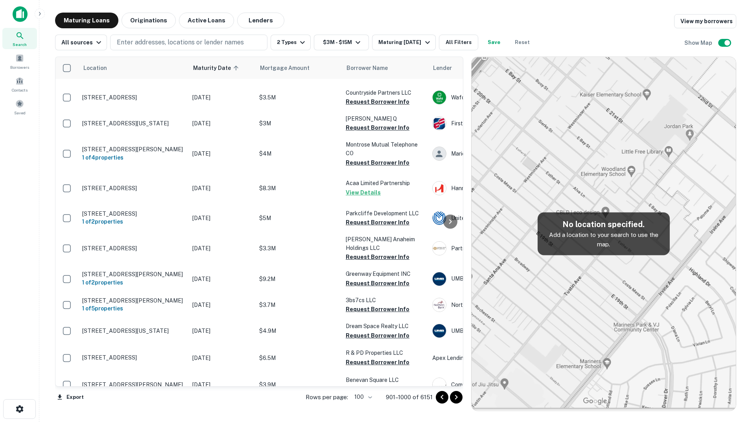
scroll to position [2758, 0]
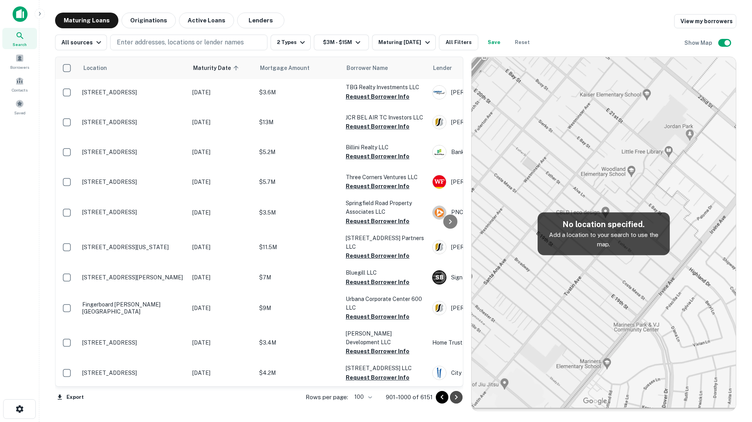
click at [456, 397] on icon "Go to next page" at bounding box center [456, 397] width 3 height 5
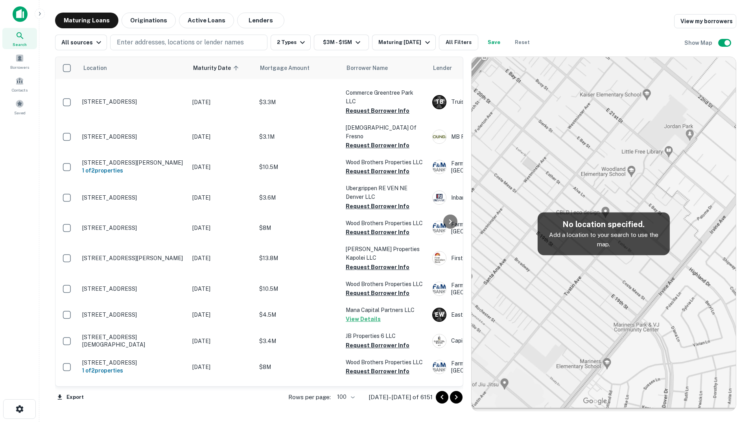
scroll to position [2749, 0]
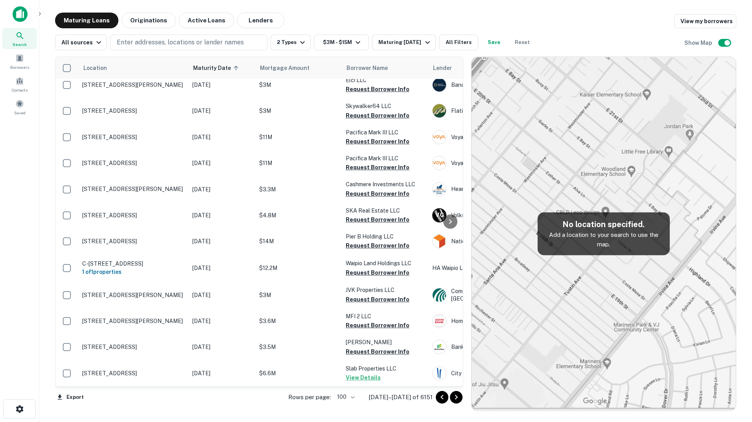
click at [456, 397] on icon "Go to next page" at bounding box center [456, 397] width 3 height 5
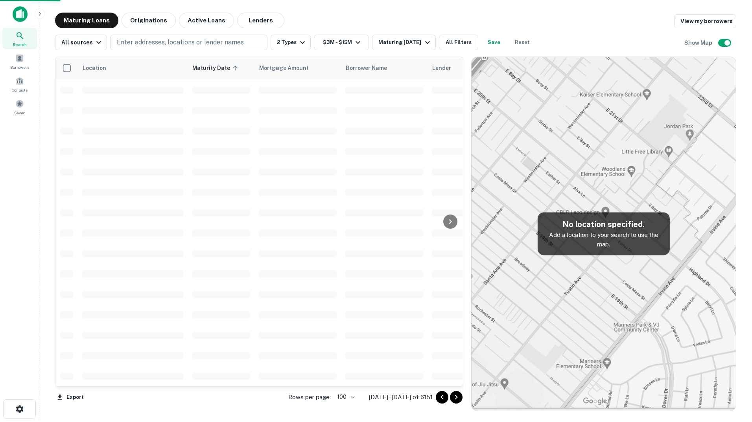
scroll to position [1743, 0]
click at [456, 397] on icon "Go to next page" at bounding box center [456, 397] width 3 height 5
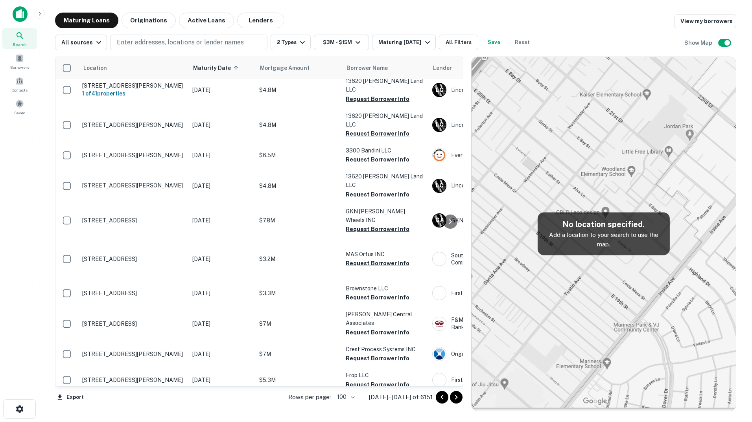
scroll to position [2631, 0]
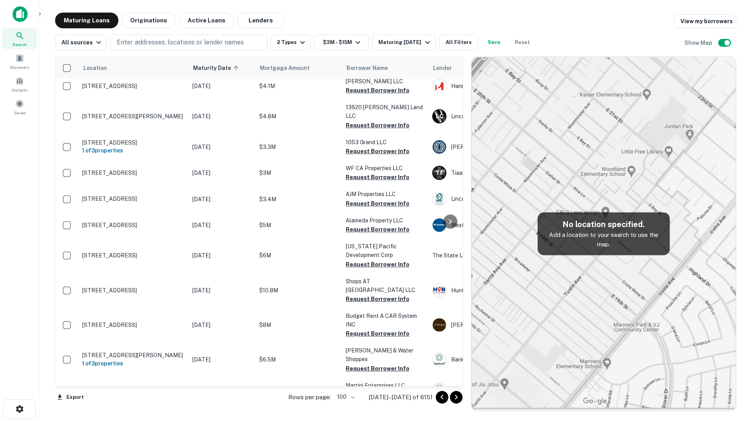
click at [456, 397] on icon "Go to next page" at bounding box center [456, 397] width 3 height 5
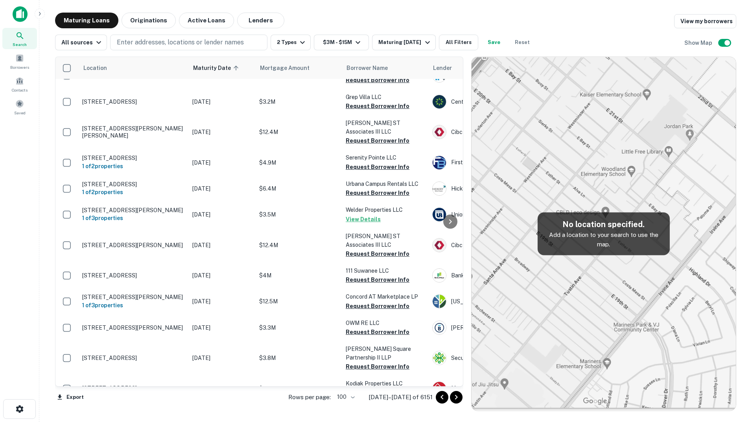
scroll to position [2626, 0]
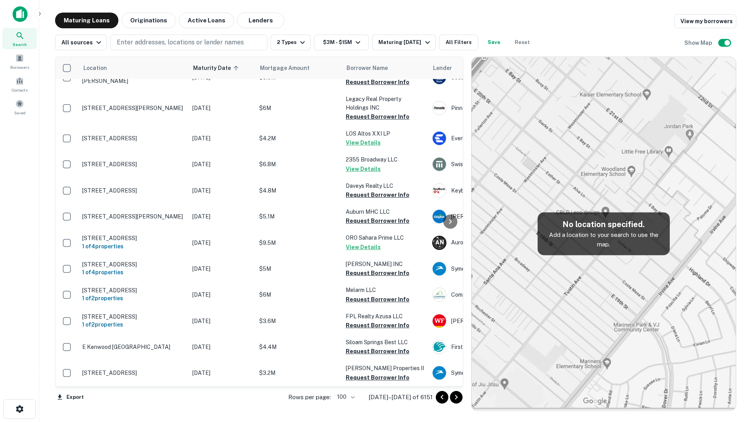
click at [456, 397] on icon "Go to next page" at bounding box center [456, 397] width 3 height 5
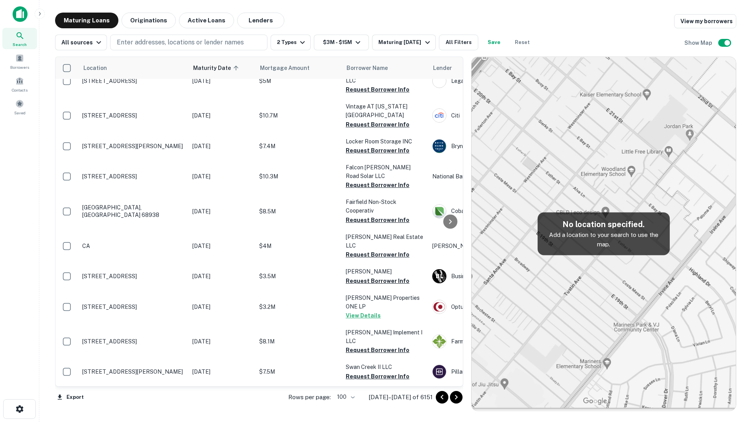
scroll to position [2758, 0]
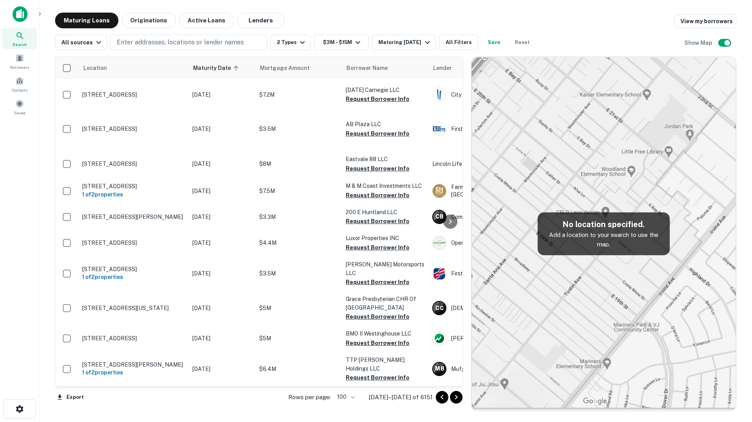
click at [456, 397] on icon "Go to next page" at bounding box center [456, 397] width 3 height 5
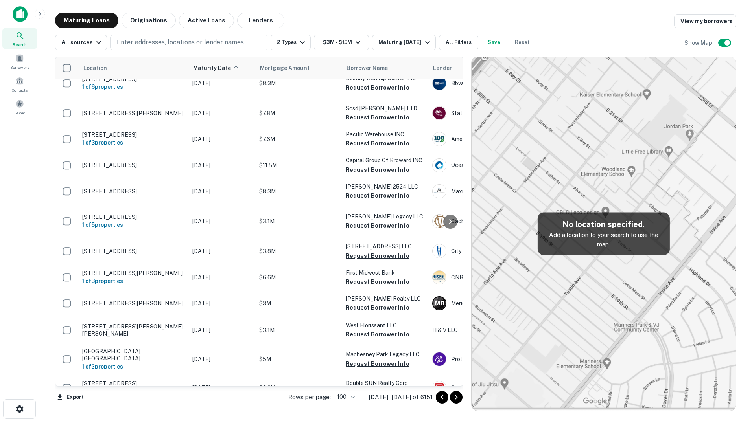
scroll to position [2757, 0]
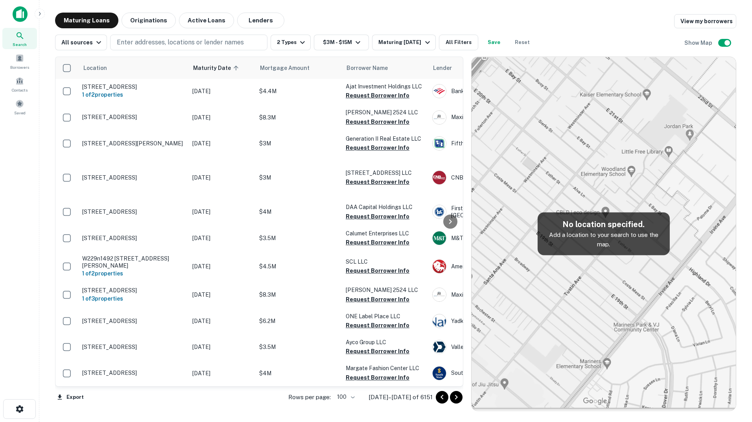
click at [456, 397] on icon "Go to next page" at bounding box center [456, 397] width 3 height 5
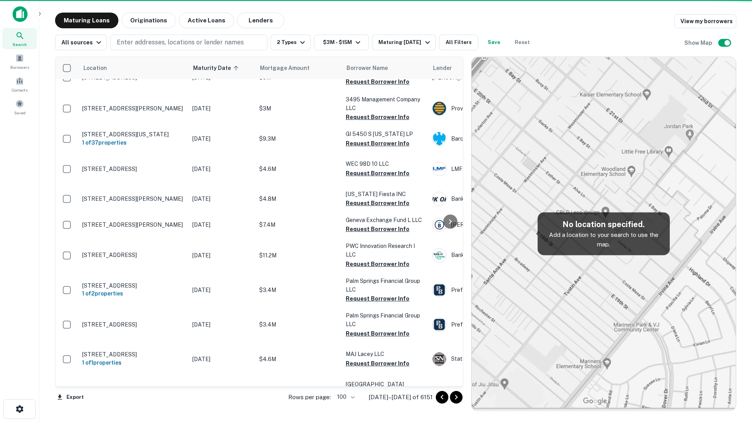
scroll to position [2758, 0]
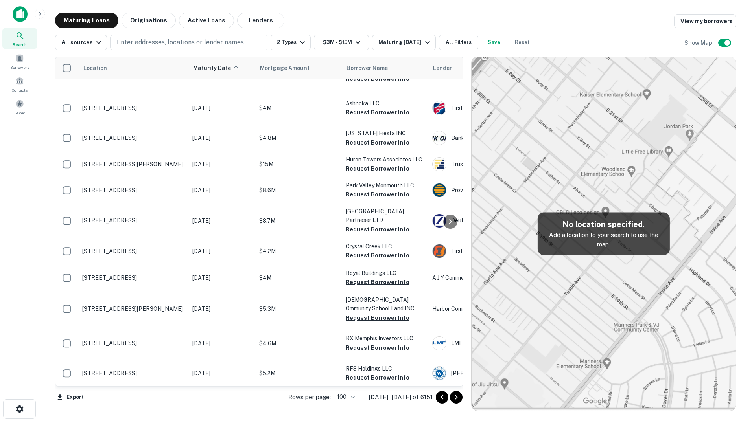
click at [456, 397] on icon "Go to next page" at bounding box center [456, 397] width 3 height 5
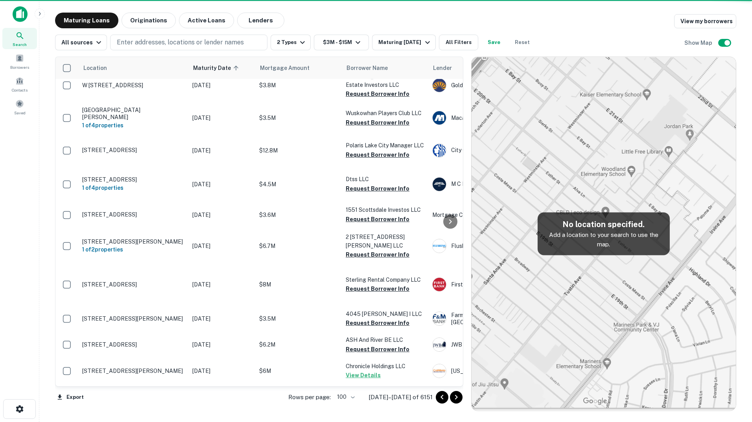
scroll to position [2758, 0]
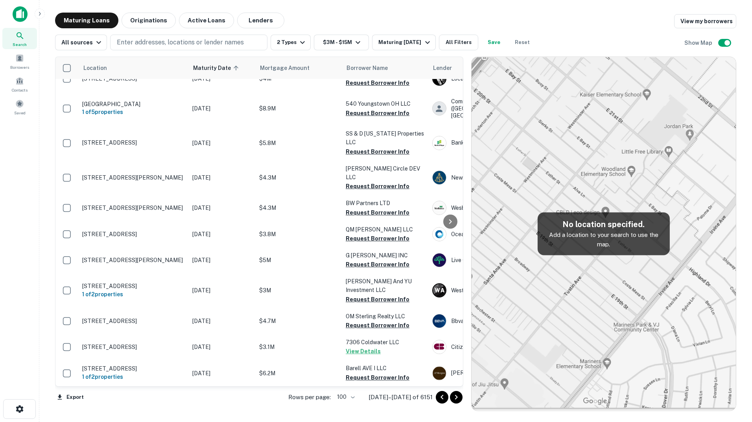
click at [456, 397] on icon "Go to next page" at bounding box center [456, 397] width 3 height 5
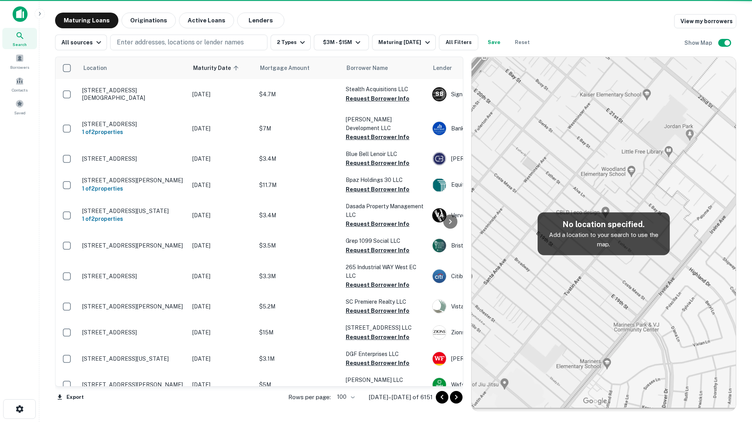
scroll to position [2724, 0]
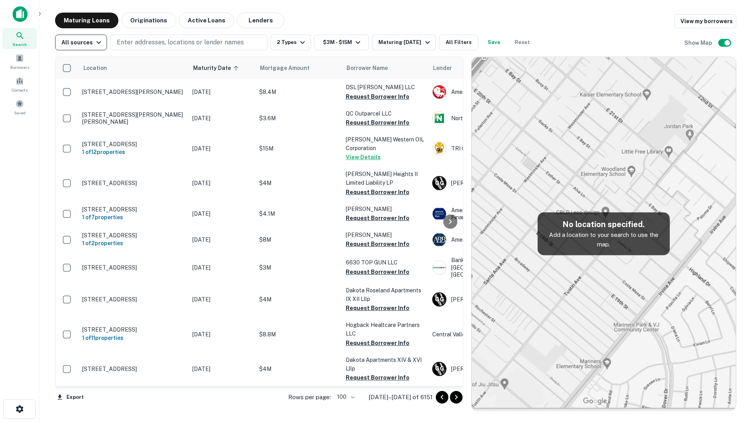
click at [96, 44] on icon "button" at bounding box center [98, 42] width 9 height 9
click at [96, 44] on div at bounding box center [376, 211] width 752 height 422
click at [457, 397] on icon "Go to next page" at bounding box center [456, 397] width 3 height 5
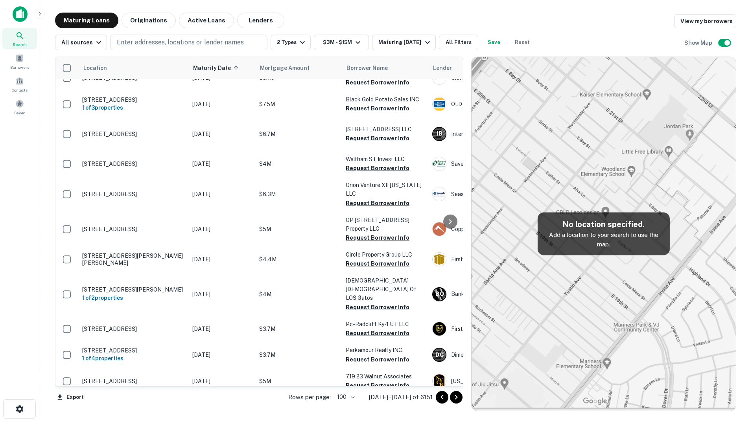
scroll to position [2724, 0]
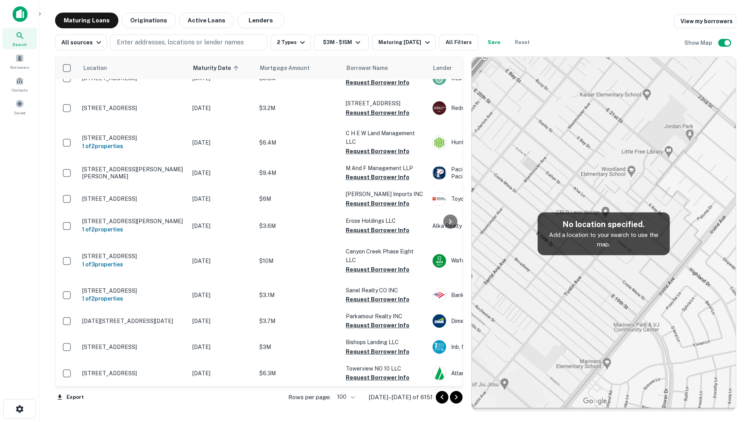
click at [457, 397] on icon "Go to next page" at bounding box center [456, 397] width 3 height 5
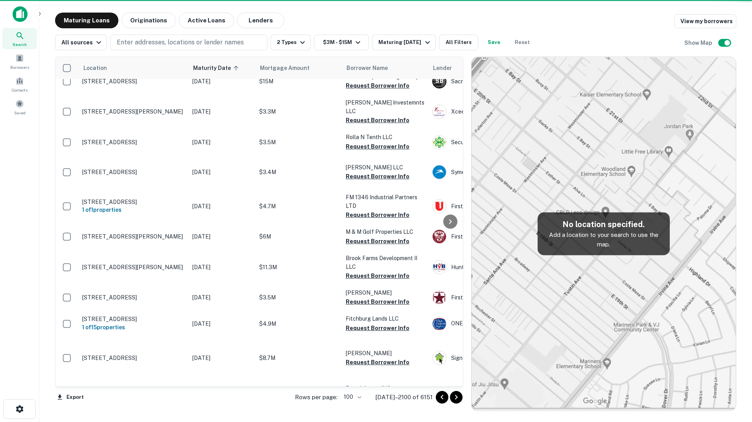
scroll to position [2758, 0]
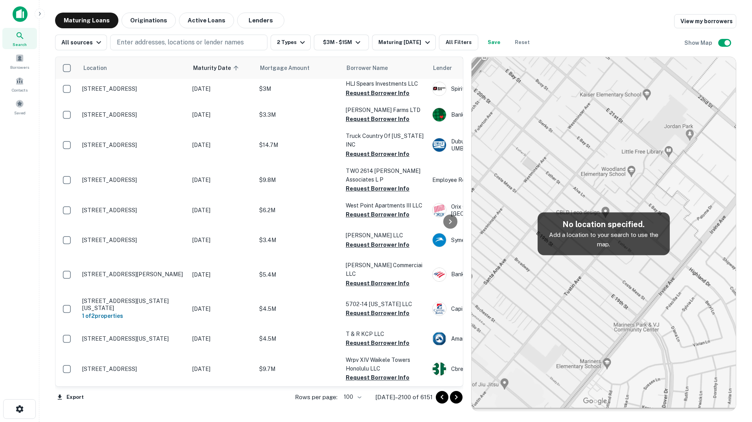
click at [457, 397] on icon "Go to next page" at bounding box center [456, 397] width 3 height 5
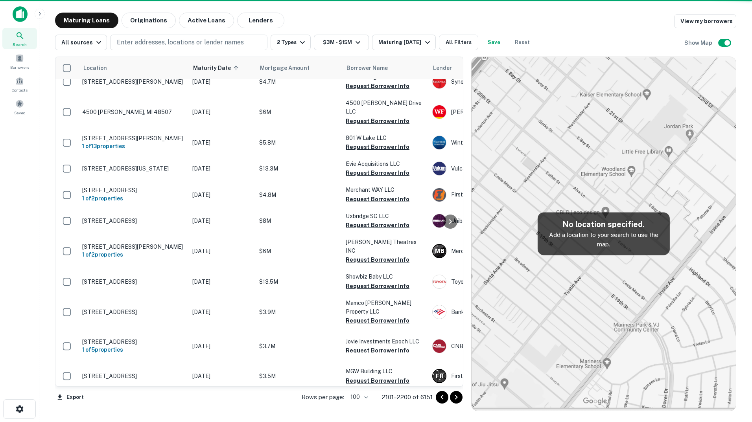
scroll to position [2625, 0]
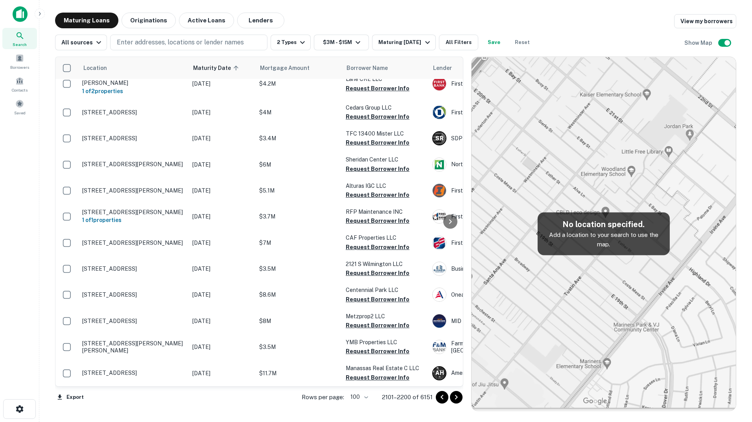
click at [457, 397] on icon "Go to next page" at bounding box center [456, 397] width 3 height 5
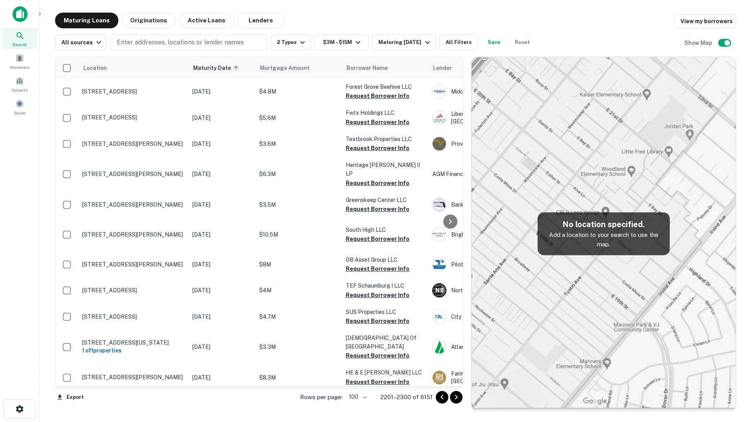
scroll to position [2758, 0]
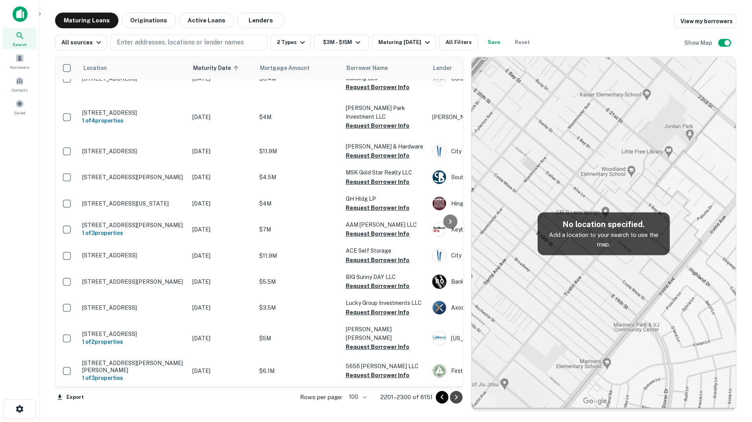
click at [457, 397] on icon "Go to next page" at bounding box center [456, 397] width 3 height 5
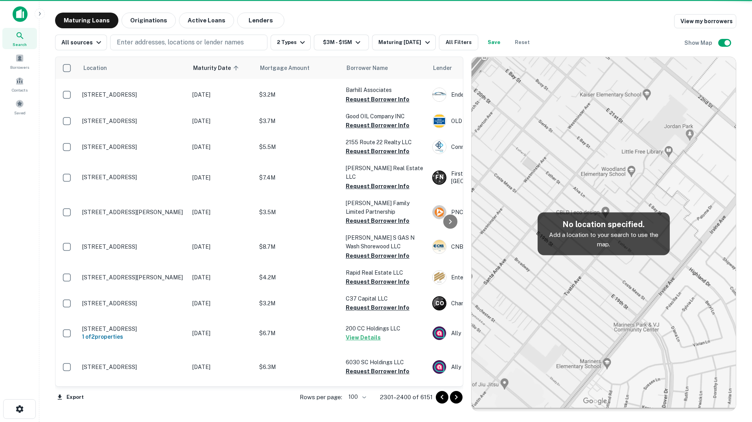
scroll to position [2688, 0]
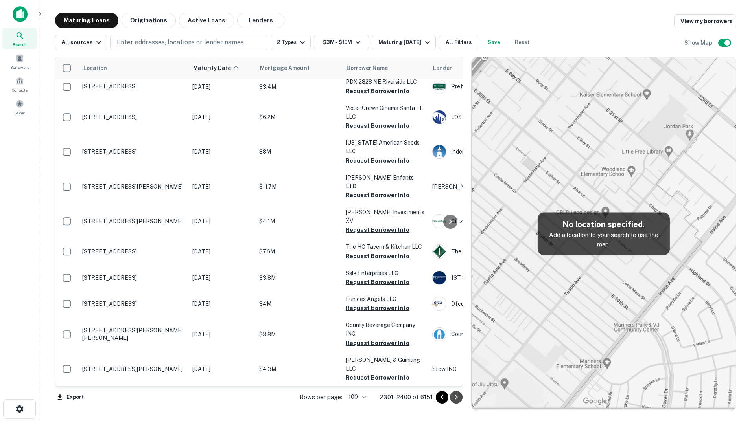
click at [457, 397] on icon "Go to next page" at bounding box center [456, 397] width 3 height 5
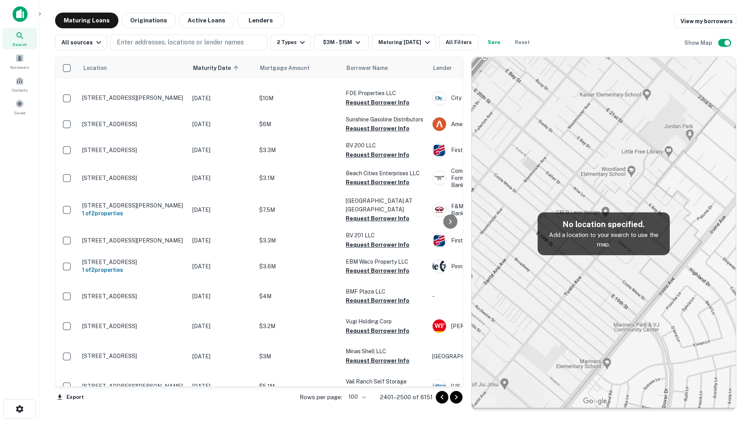
scroll to position [2758, 0]
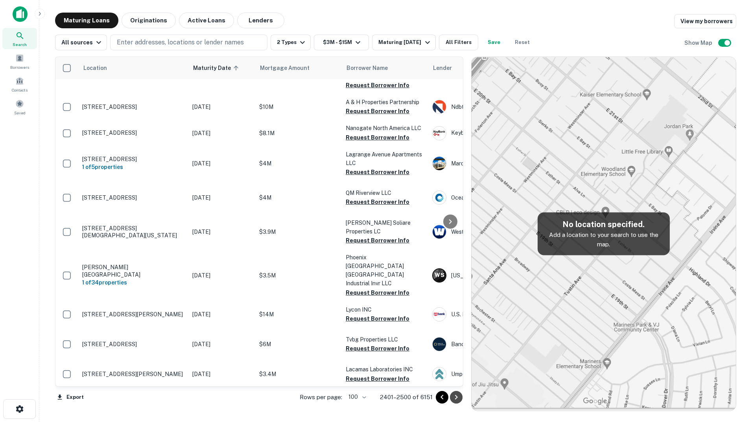
click at [457, 397] on icon "Go to next page" at bounding box center [456, 397] width 3 height 5
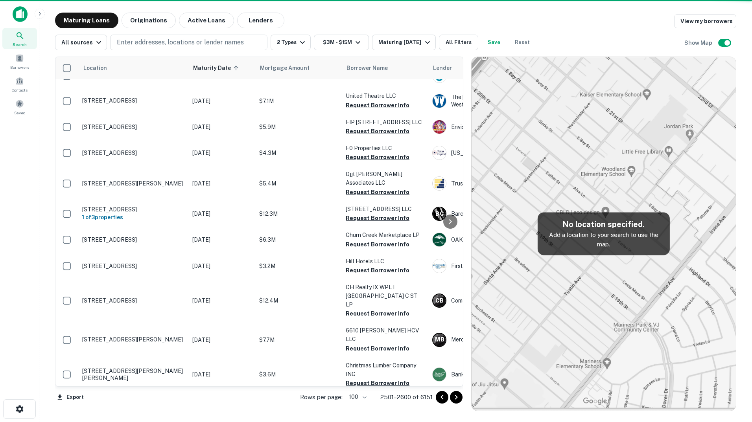
scroll to position [2758, 0]
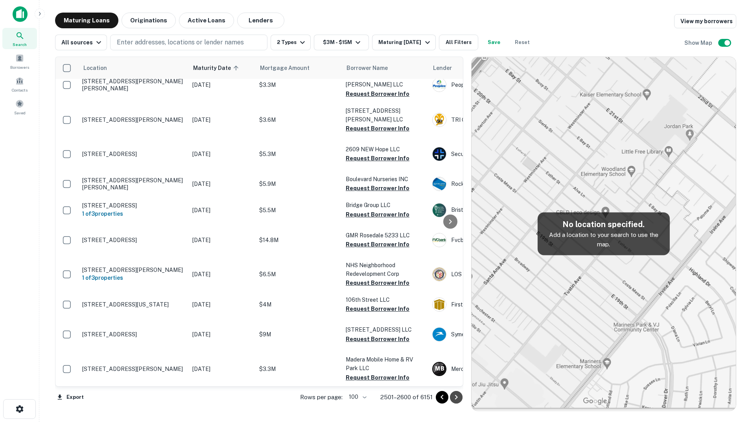
click at [457, 397] on icon "Go to next page" at bounding box center [456, 397] width 3 height 5
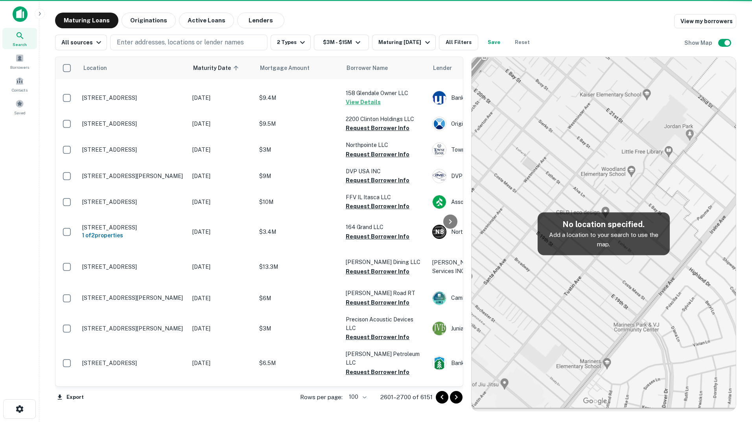
scroll to position [2758, 0]
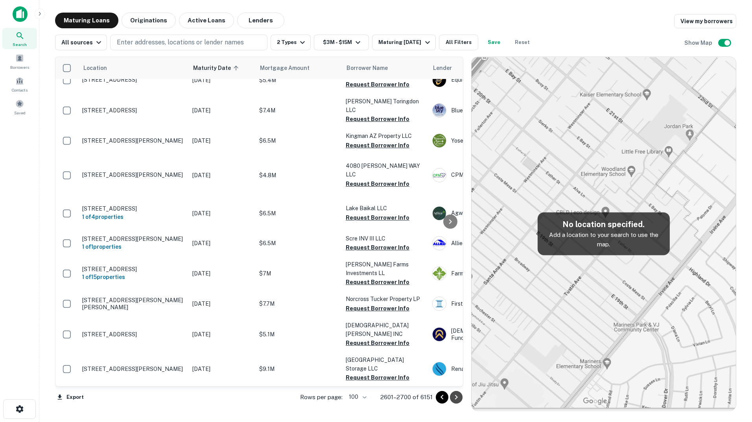
click at [457, 397] on icon "Go to next page" at bounding box center [456, 397] width 3 height 5
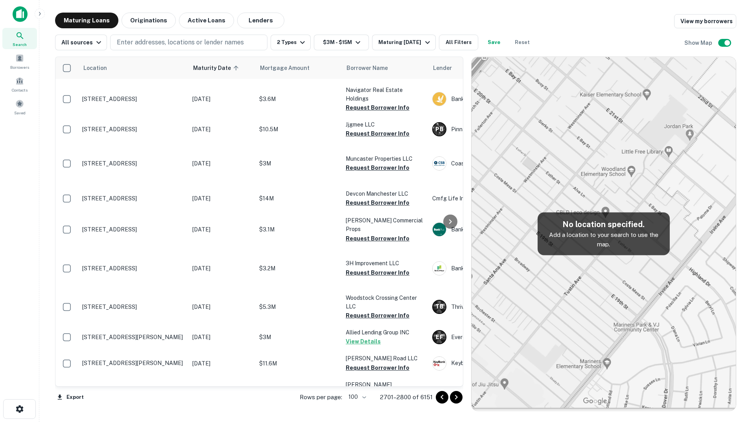
scroll to position [2758, 0]
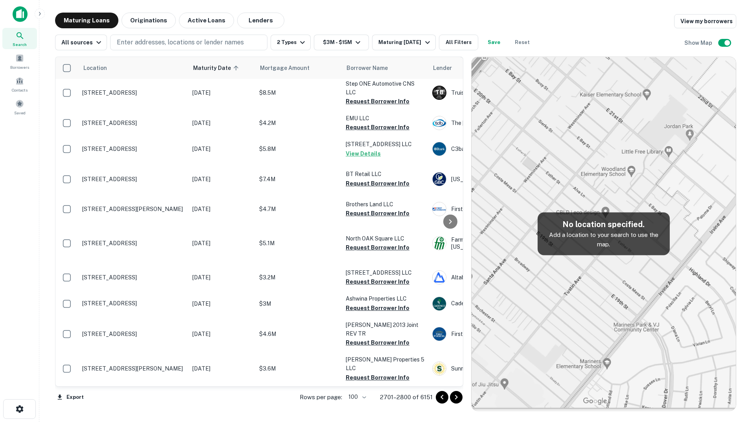
click at [457, 397] on icon "Go to next page" at bounding box center [456, 397] width 3 height 5
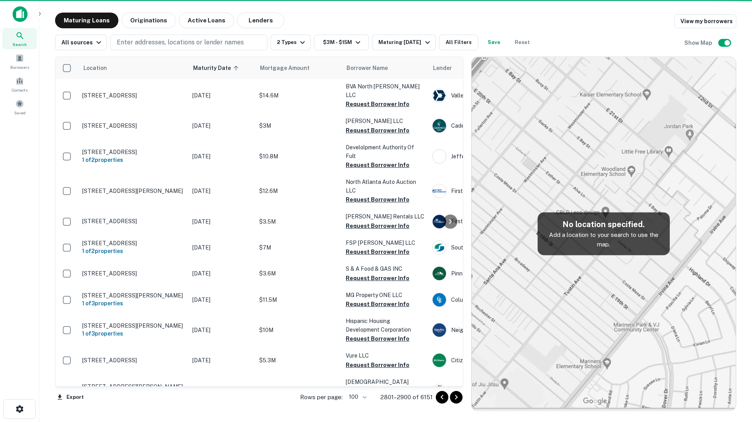
scroll to position [2758, 0]
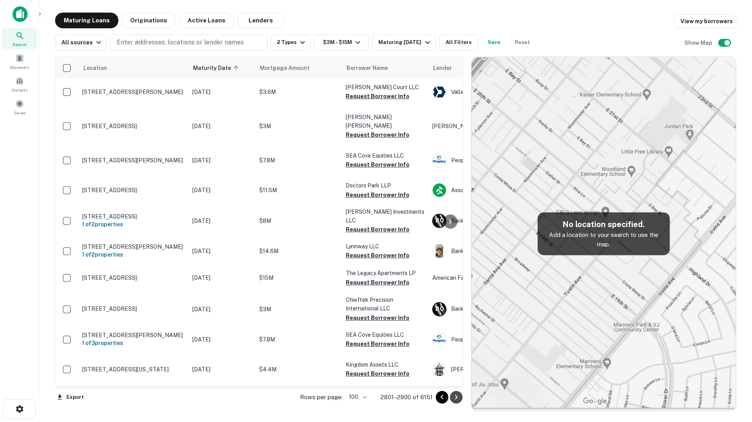
click at [456, 397] on icon "Go to next page" at bounding box center [455, 397] width 9 height 9
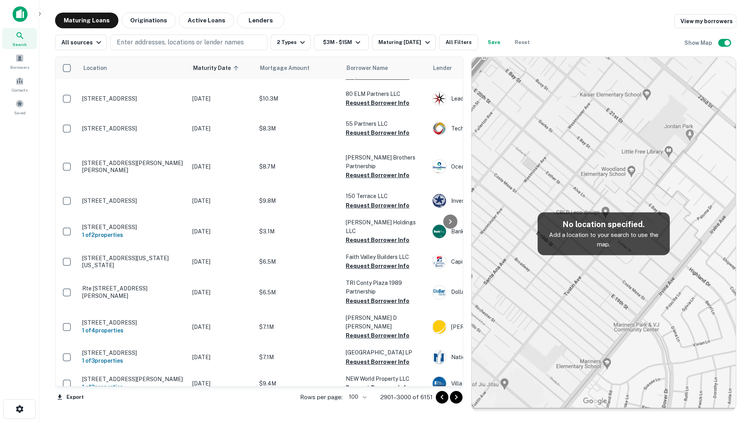
scroll to position [2758, 0]
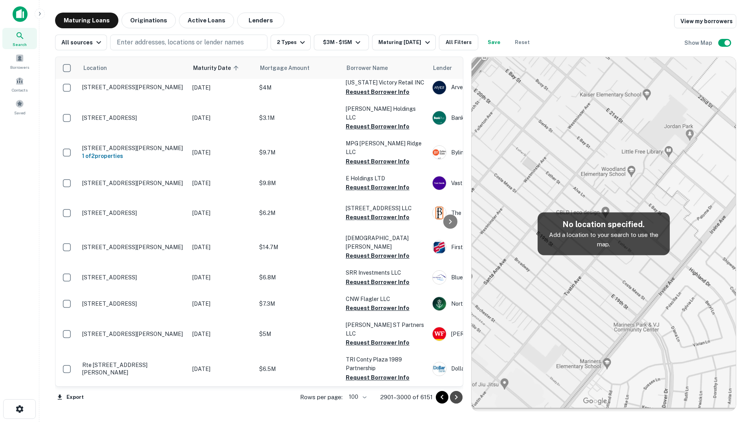
click at [456, 397] on icon "Go to next page" at bounding box center [455, 397] width 9 height 9
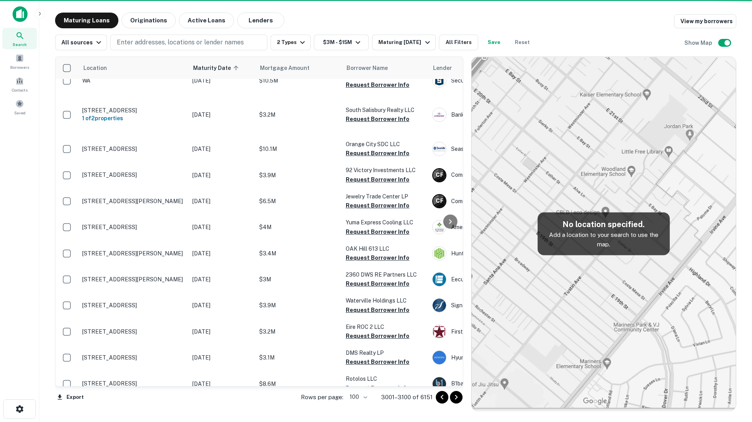
scroll to position [2758, 0]
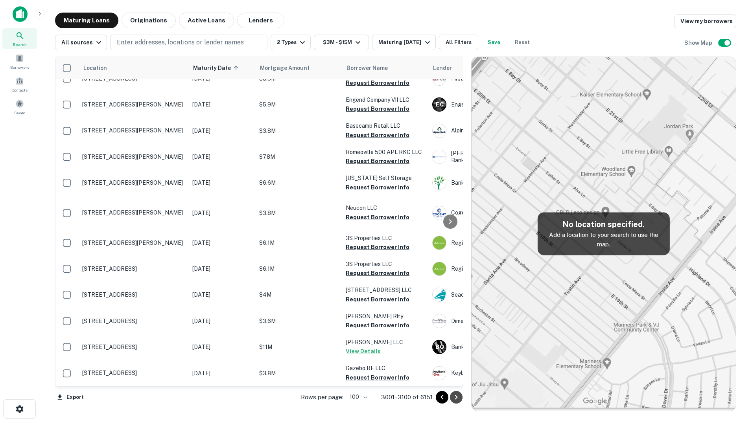
click at [456, 397] on icon "Go to next page" at bounding box center [455, 397] width 9 height 9
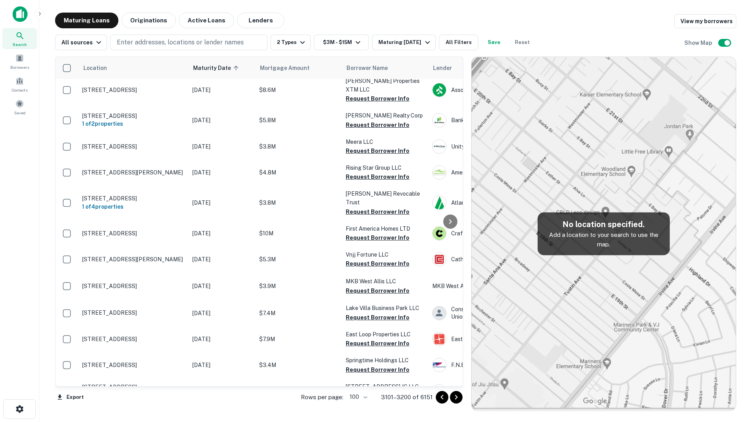
scroll to position [2758, 0]
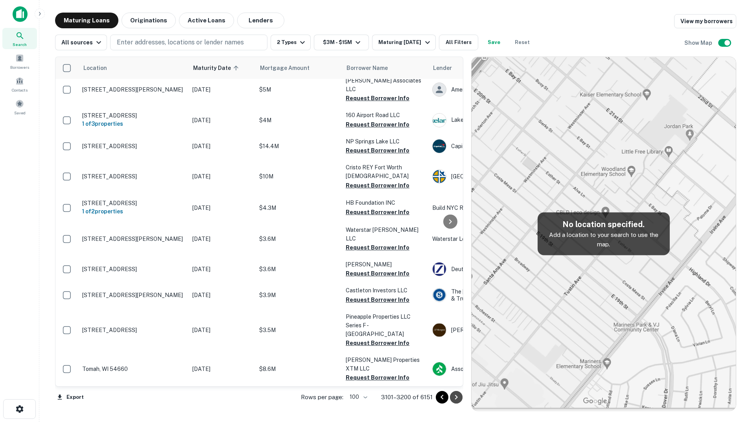
click at [456, 397] on icon "Go to next page" at bounding box center [455, 397] width 9 height 9
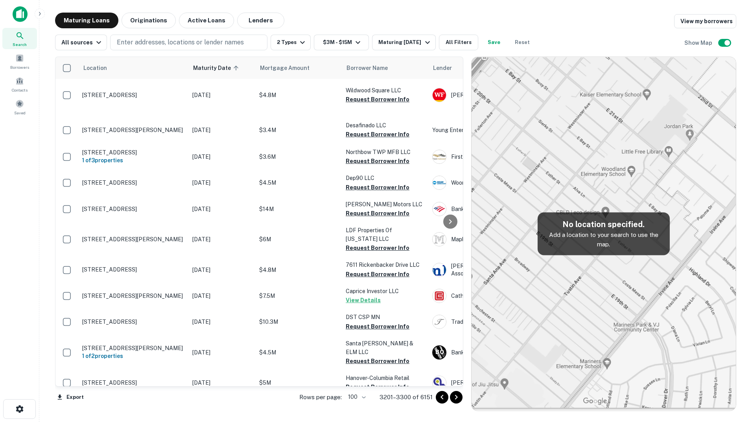
scroll to position [2758, 0]
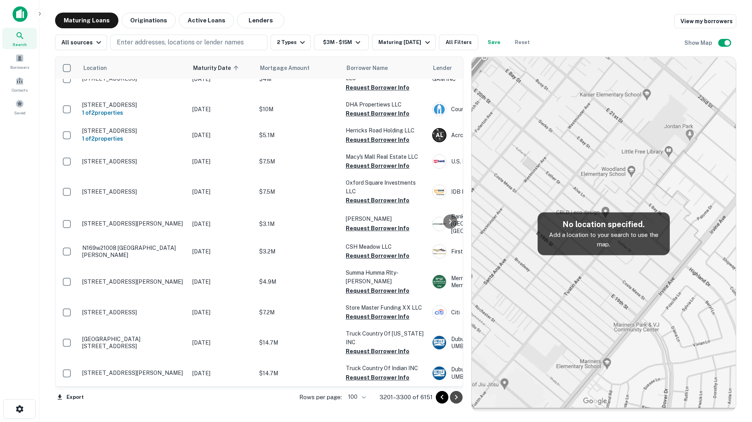
click at [456, 396] on icon "Go to next page" at bounding box center [456, 397] width 3 height 5
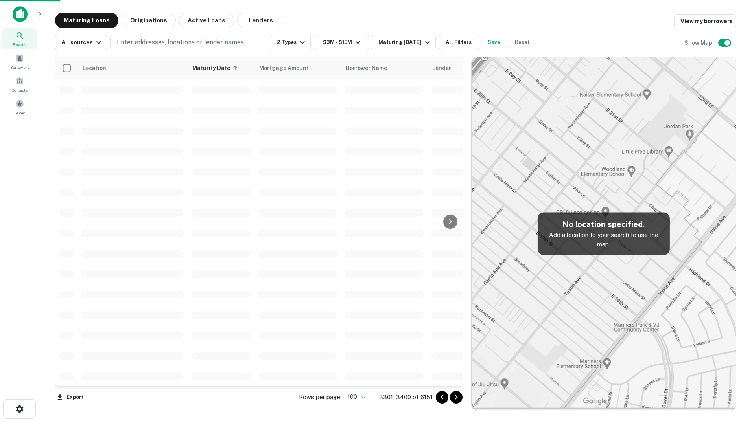
scroll to position [1743, 0]
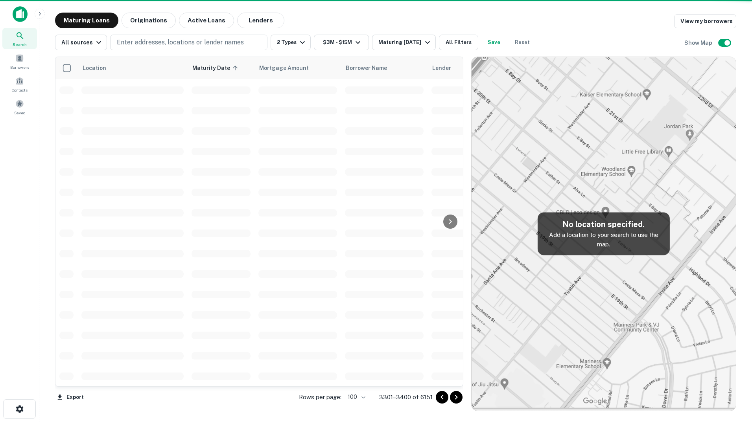
click at [456, 396] on icon "Go to next page" at bounding box center [456, 397] width 3 height 5
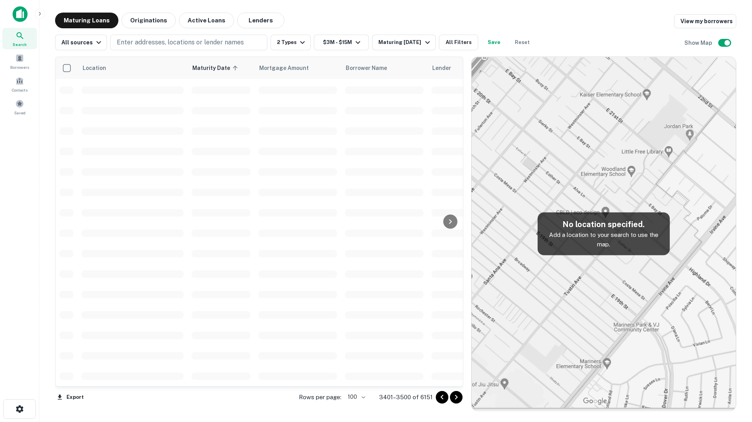
click at [456, 396] on icon "Go to next page" at bounding box center [456, 397] width 3 height 5
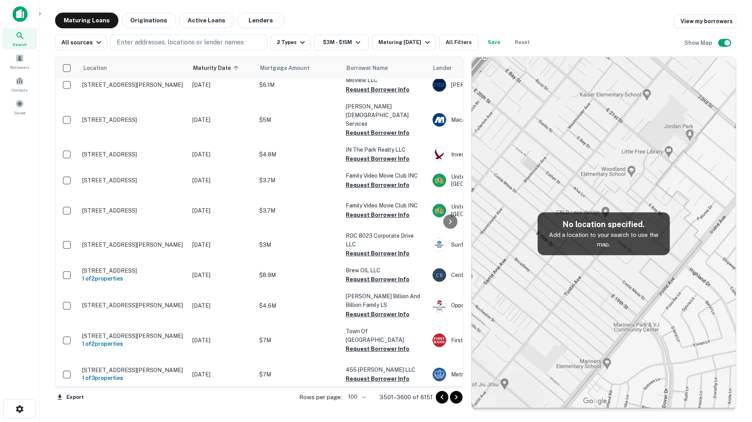
scroll to position [2716, 0]
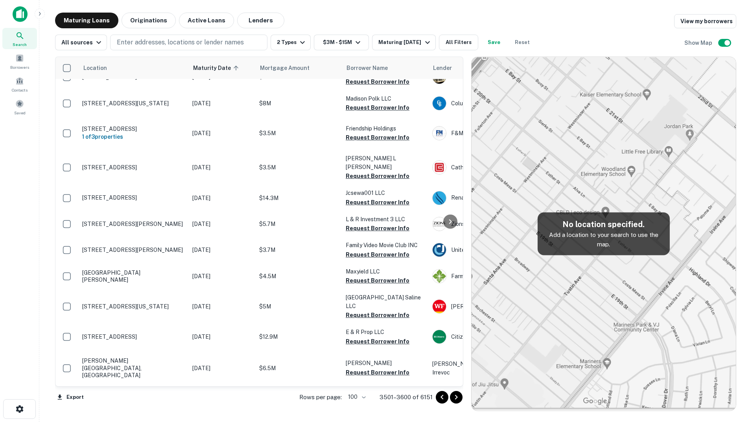
click at [456, 396] on icon "Go to next page" at bounding box center [456, 397] width 3 height 5
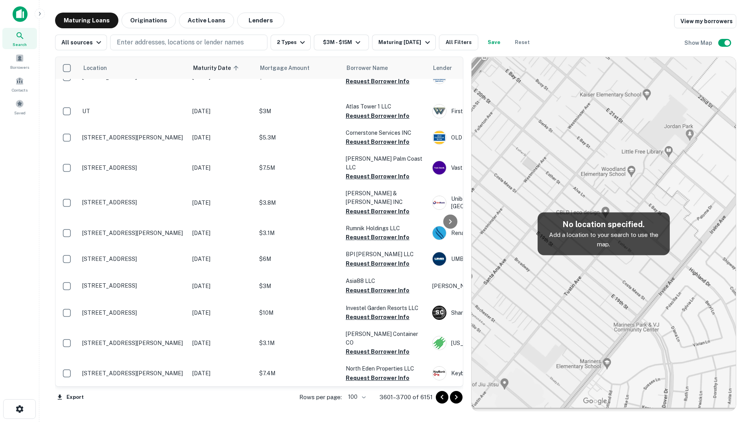
scroll to position [2683, 0]
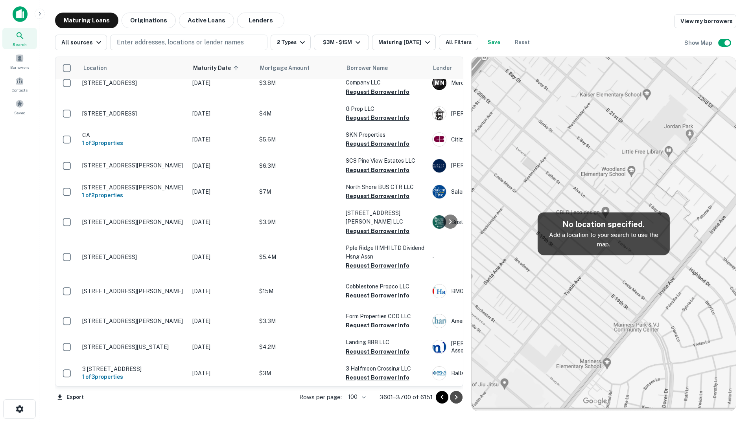
click at [456, 396] on icon "Go to next page" at bounding box center [456, 397] width 3 height 5
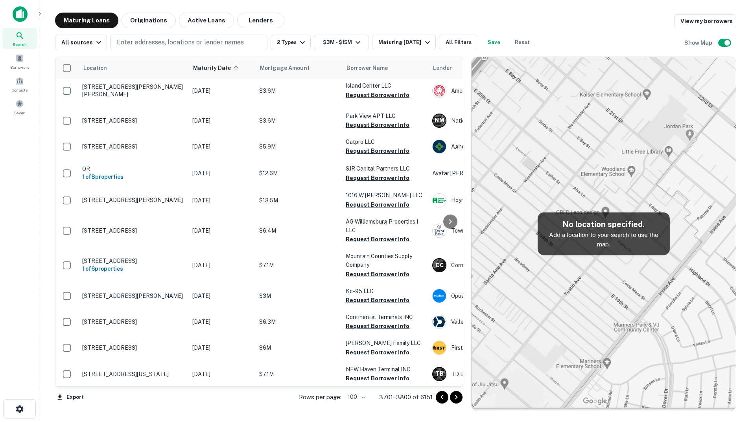
scroll to position [2717, 0]
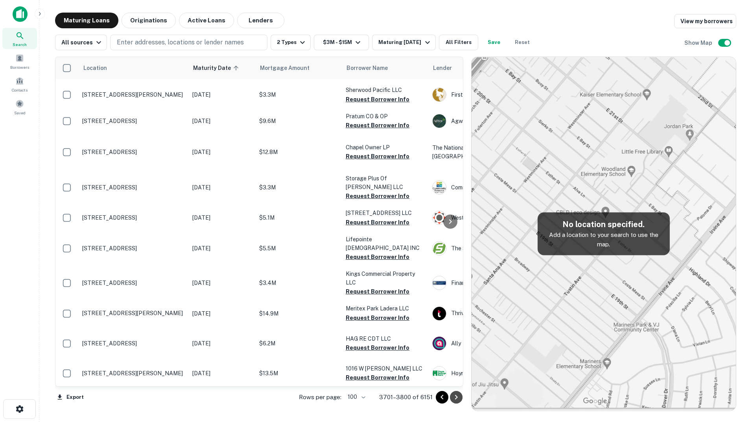
click at [455, 400] on icon "Go to next page" at bounding box center [455, 397] width 9 height 9
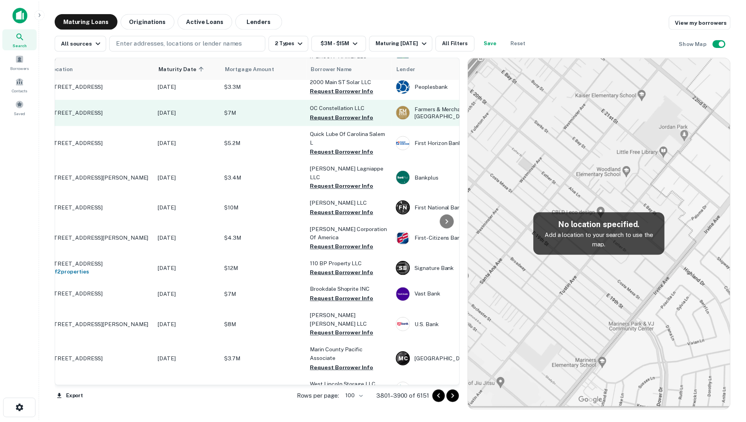
scroll to position [1955, 0]
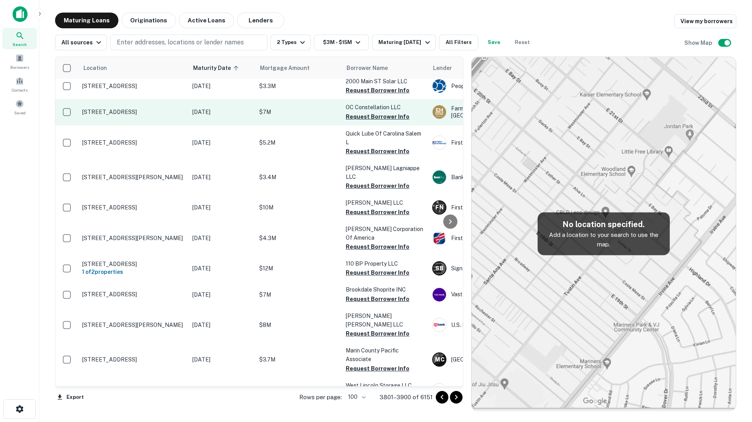
click at [106, 116] on p "3503 S Harbor Blvd Santa Ana, CA 92704" at bounding box center [133, 112] width 102 height 7
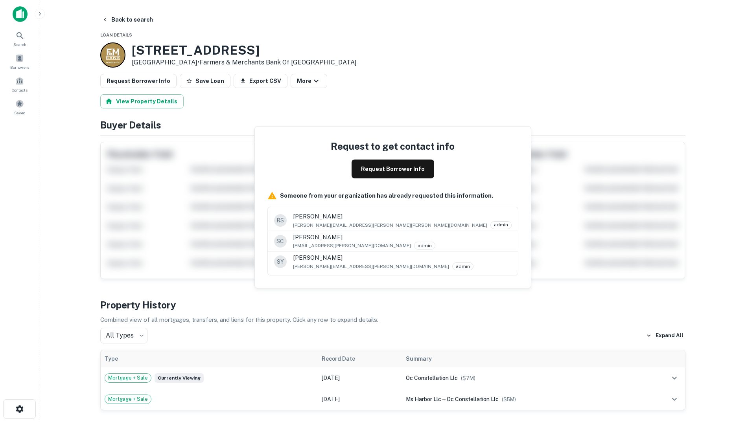
drag, startPoint x: 106, startPoint y: 216, endPoint x: 408, endPoint y: 54, distance: 343.0
click at [408, 54] on div "3503 S Harbor Blvd Santa Ana, CA 92704 • Farmers & Merchants Bank Of Long Beach" at bounding box center [392, 54] width 585 height 25
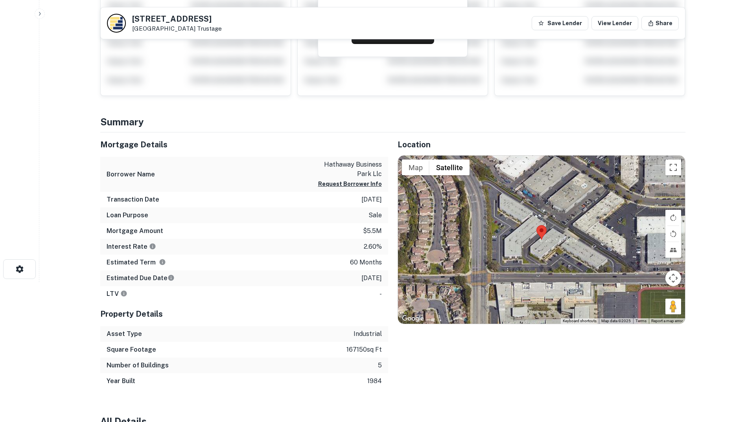
scroll to position [140, 0]
click at [334, 200] on div "Transaction Date [DATE]" at bounding box center [244, 200] width 288 height 16
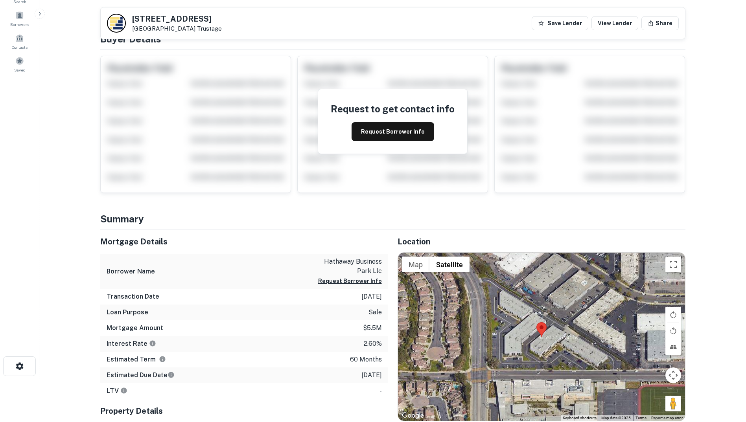
scroll to position [40, 0]
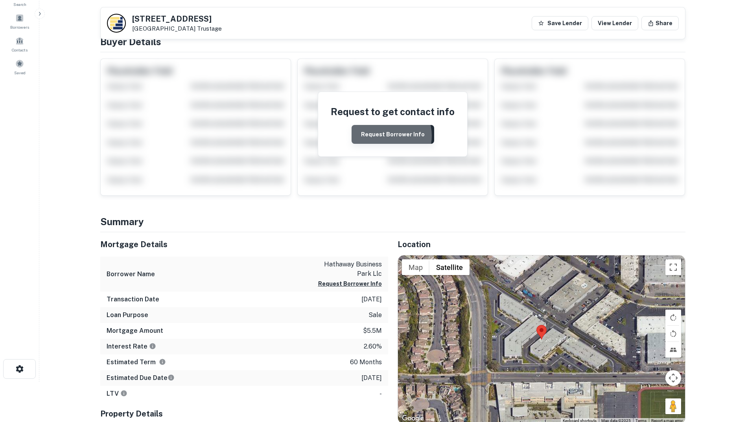
click at [386, 136] on button "Request Borrower Info" at bounding box center [392, 134] width 83 height 19
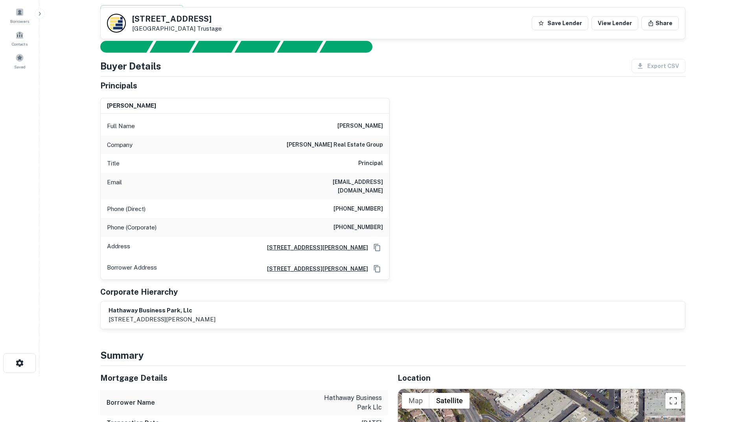
scroll to position [0, 0]
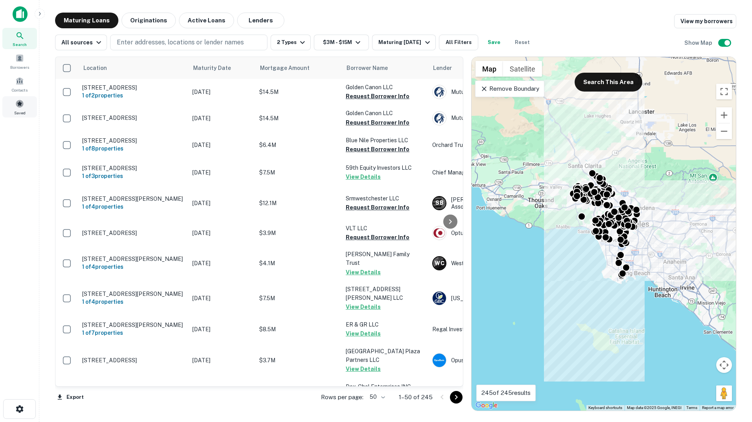
click at [18, 104] on span at bounding box center [19, 103] width 9 height 9
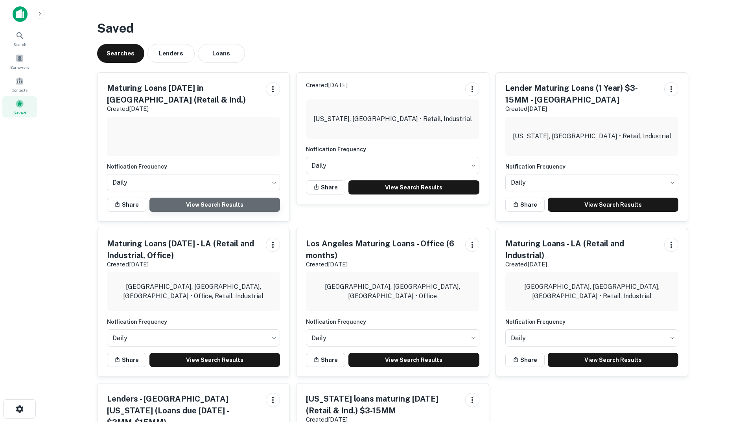
click at [203, 202] on link "View Search Results" at bounding box center [214, 205] width 131 height 14
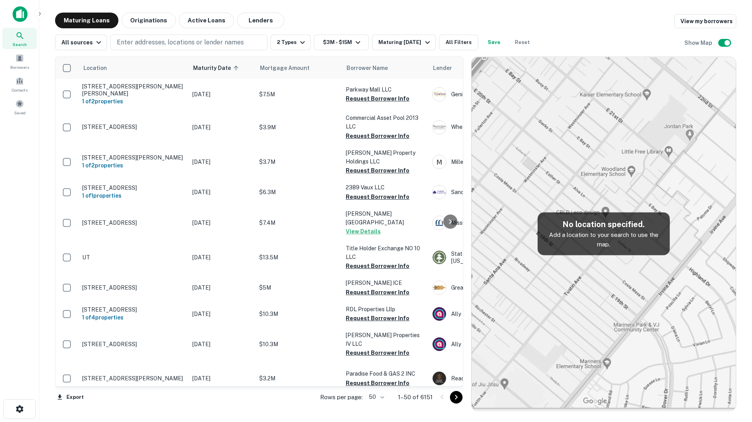
click at [383, 397] on body "Search Borrowers Contacts Saved Maturing Loans Originations Active Loans Lender…" at bounding box center [376, 211] width 752 height 422
click at [379, 407] on li "100" at bounding box center [376, 406] width 23 height 14
type input "***"
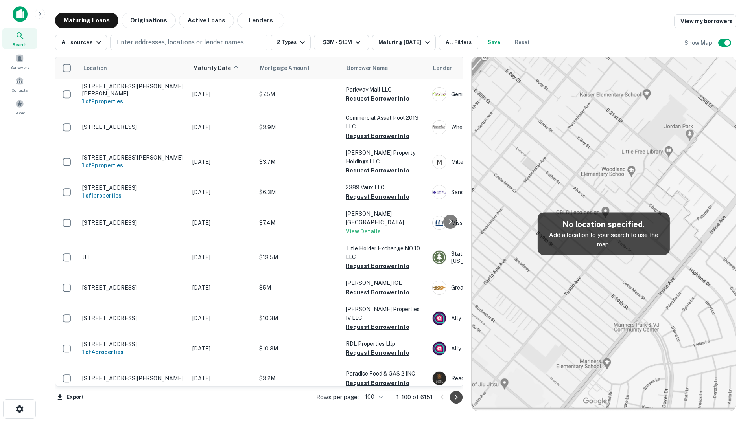
click at [457, 397] on icon "Go to next page" at bounding box center [456, 397] width 3 height 5
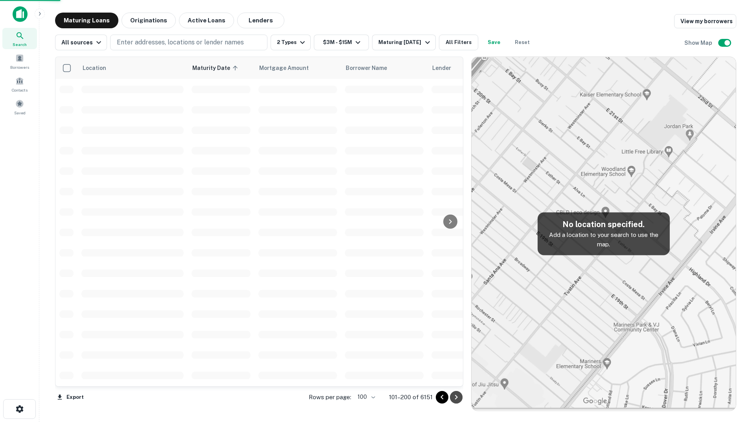
click at [457, 397] on icon "Go to next page" at bounding box center [456, 397] width 3 height 5
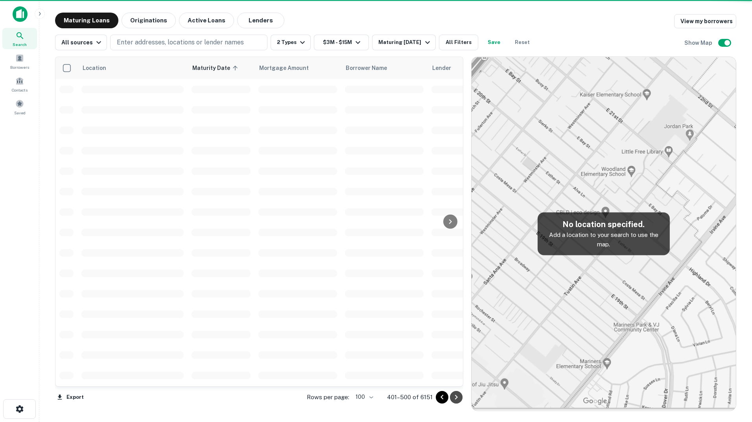
click at [457, 397] on icon "Go to next page" at bounding box center [456, 397] width 3 height 5
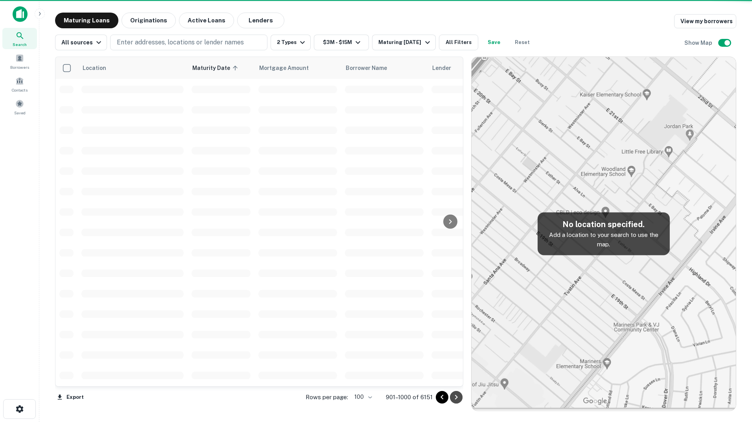
click at [457, 397] on icon "Go to next page" at bounding box center [456, 397] width 3 height 5
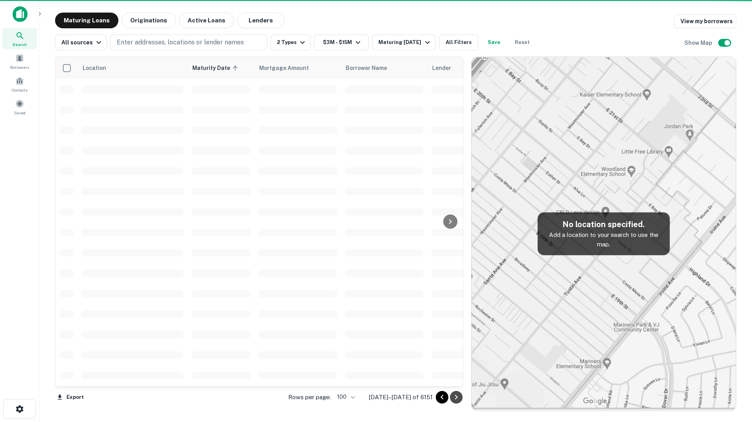
click at [457, 397] on icon "Go to next page" at bounding box center [456, 397] width 3 height 5
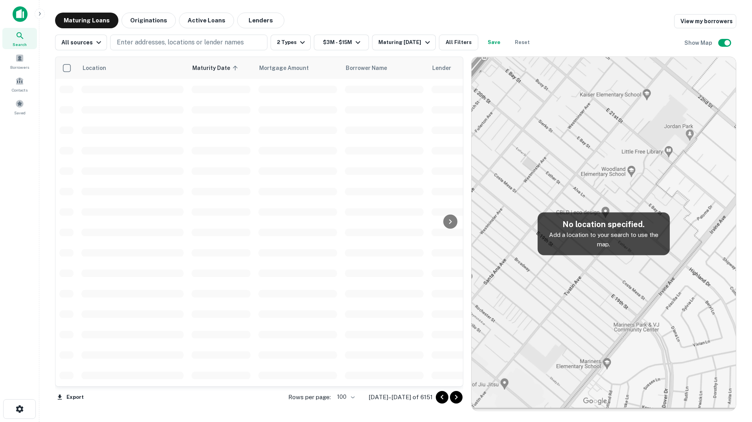
click at [457, 397] on icon "Go to next page" at bounding box center [456, 397] width 3 height 5
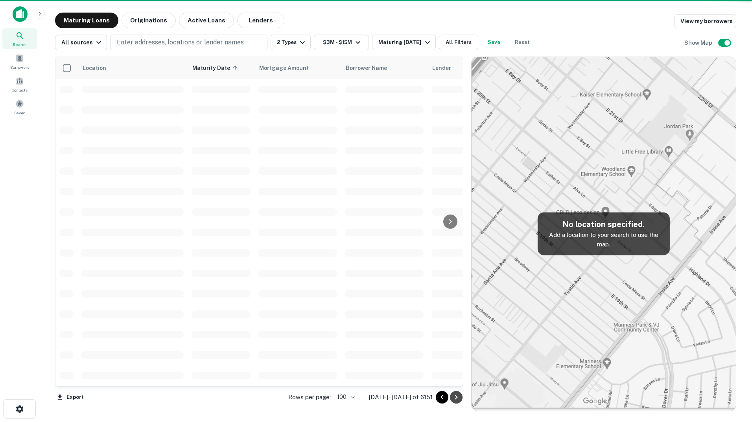
click at [457, 397] on icon "Go to next page" at bounding box center [456, 397] width 3 height 5
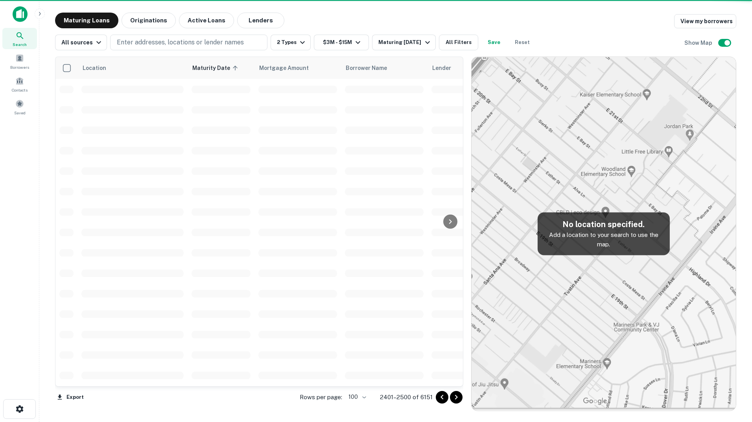
click at [457, 397] on icon "Go to next page" at bounding box center [456, 397] width 3 height 5
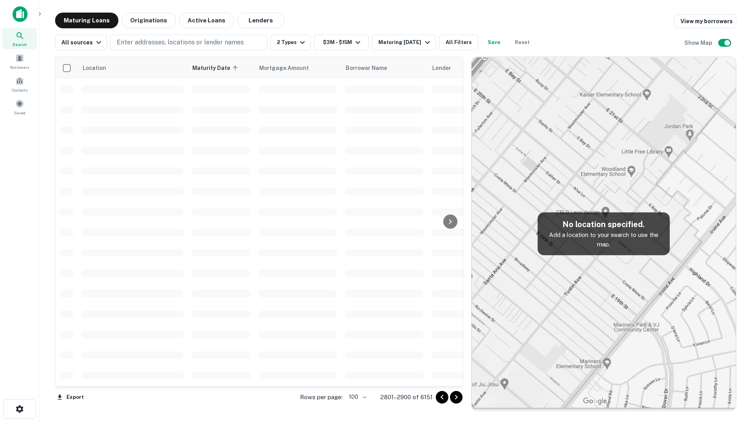
click at [457, 397] on icon "Go to next page" at bounding box center [456, 397] width 3 height 5
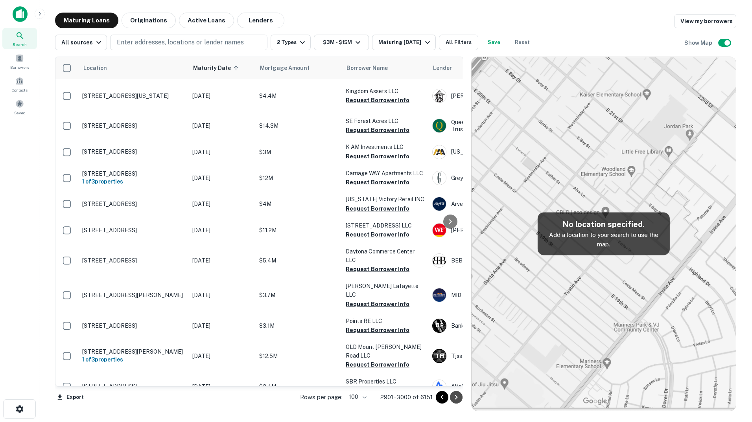
click at [457, 397] on icon "Go to next page" at bounding box center [456, 397] width 3 height 5
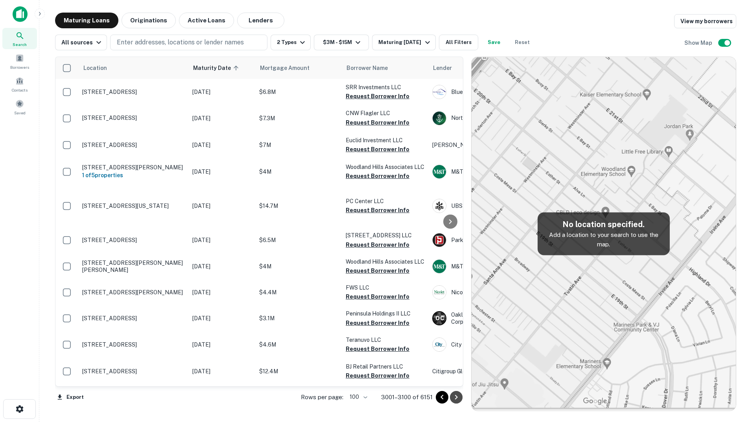
click at [457, 397] on icon "Go to next page" at bounding box center [456, 397] width 3 height 5
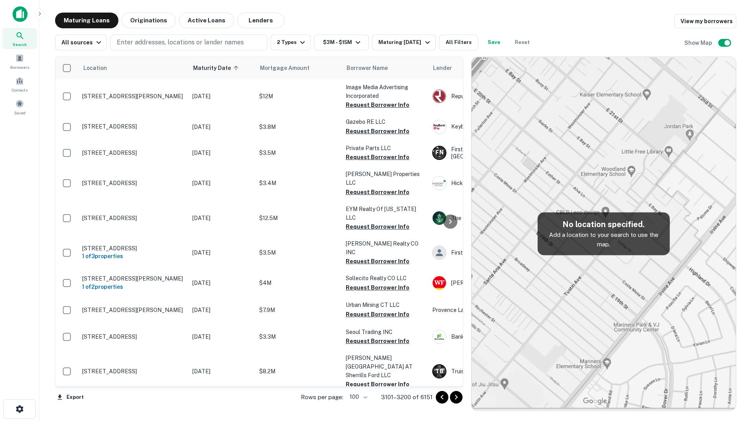
click at [457, 397] on icon "Go to next page" at bounding box center [456, 397] width 3 height 5
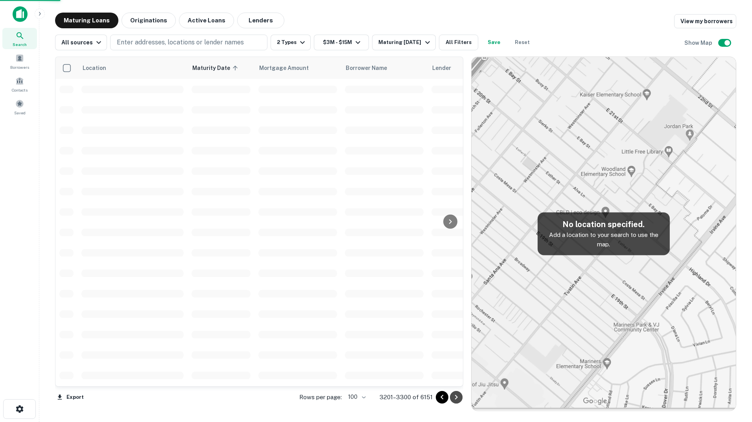
click at [457, 397] on icon "Go to next page" at bounding box center [456, 397] width 3 height 5
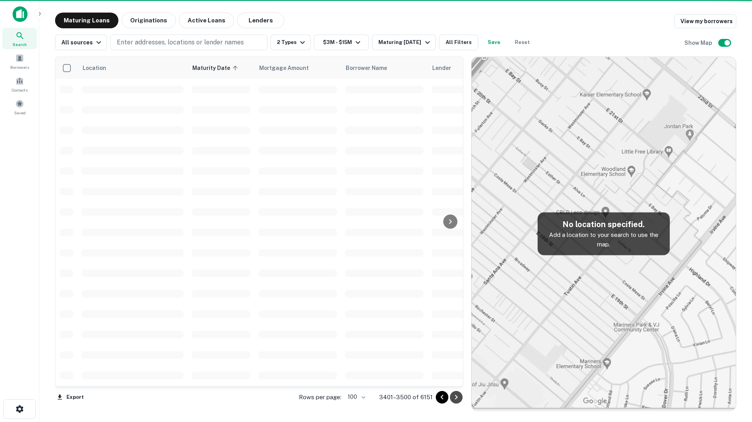
click at [457, 397] on icon "Go to next page" at bounding box center [456, 397] width 3 height 5
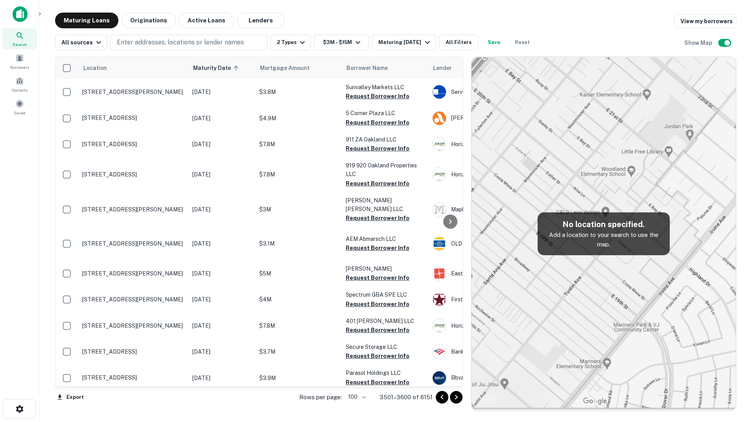
click at [457, 397] on icon "Go to next page" at bounding box center [456, 397] width 3 height 5
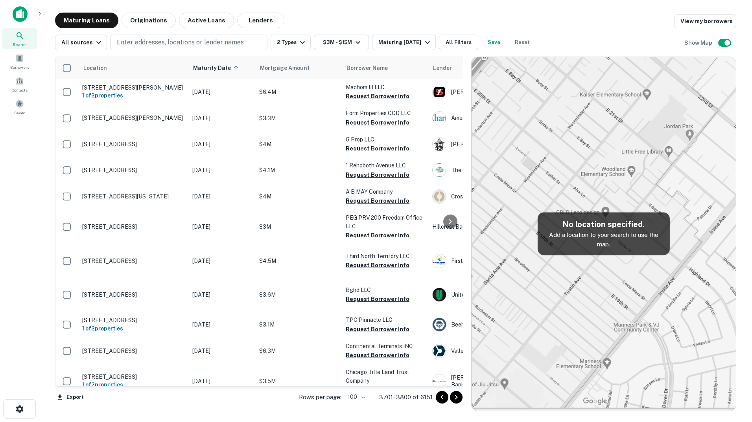
click at [457, 397] on icon "Go to next page" at bounding box center [456, 397] width 3 height 5
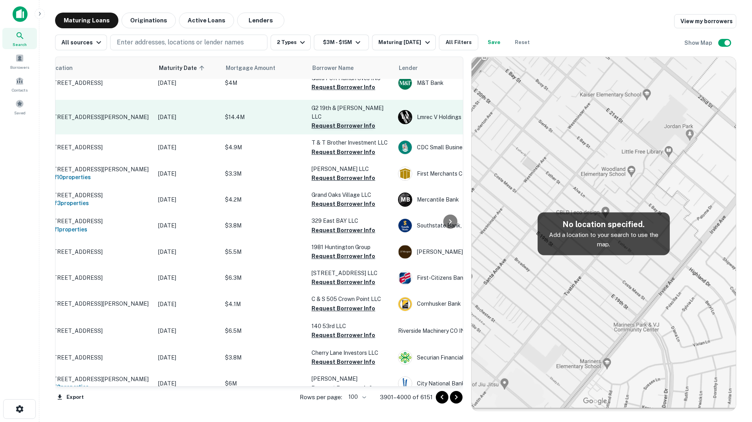
scroll to position [1753, 0]
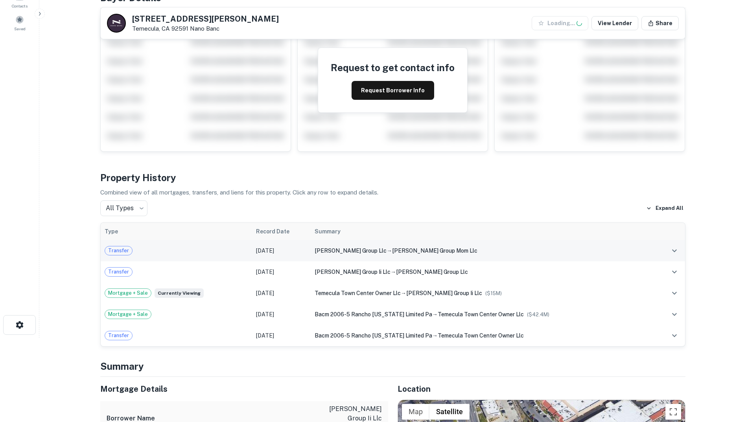
scroll to position [86, 0]
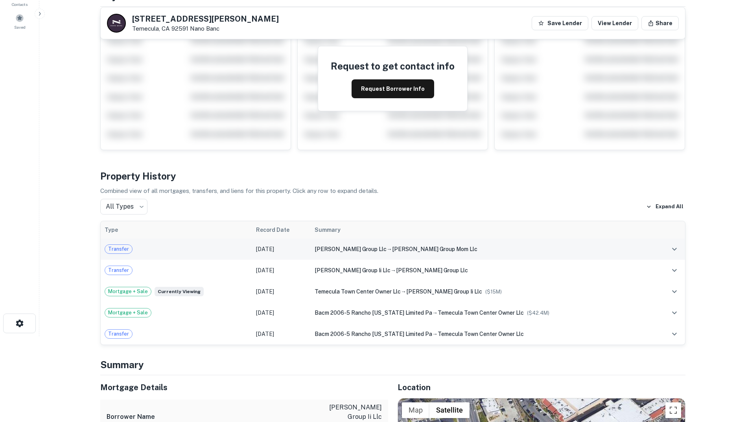
click at [127, 249] on span "Transfer" at bounding box center [118, 249] width 27 height 8
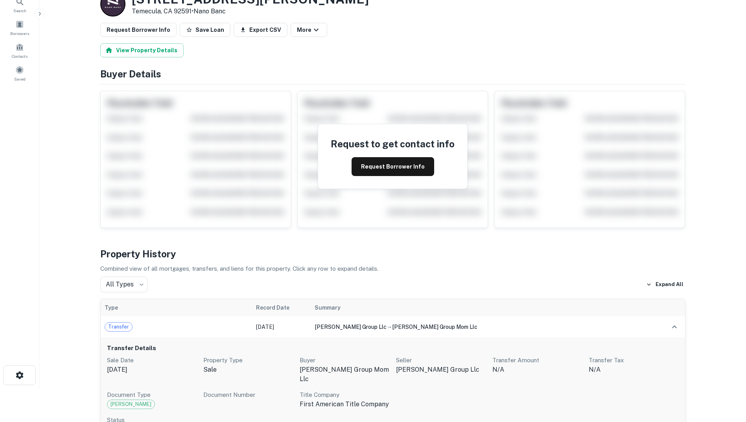
scroll to position [33, 0]
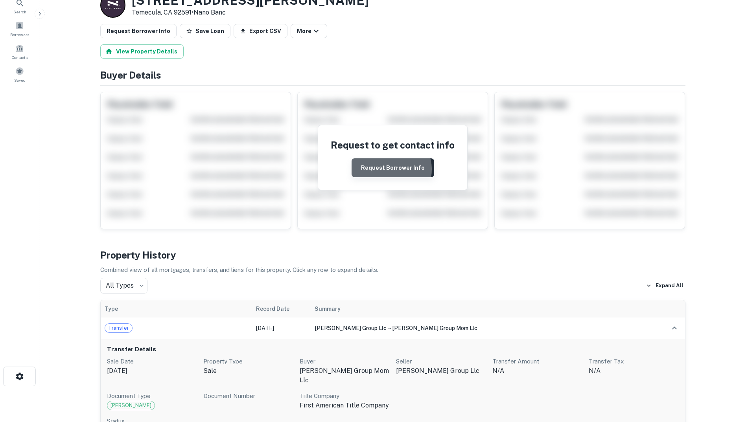
click at [390, 169] on button "Request Borrower Info" at bounding box center [392, 167] width 83 height 19
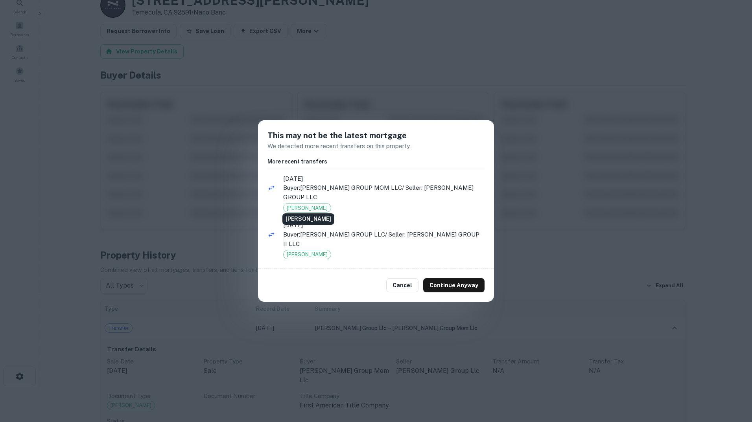
click at [306, 204] on span "[PERSON_NAME]" at bounding box center [306, 208] width 47 height 8
click at [460, 283] on button "Continue Anyway" at bounding box center [453, 285] width 61 height 14
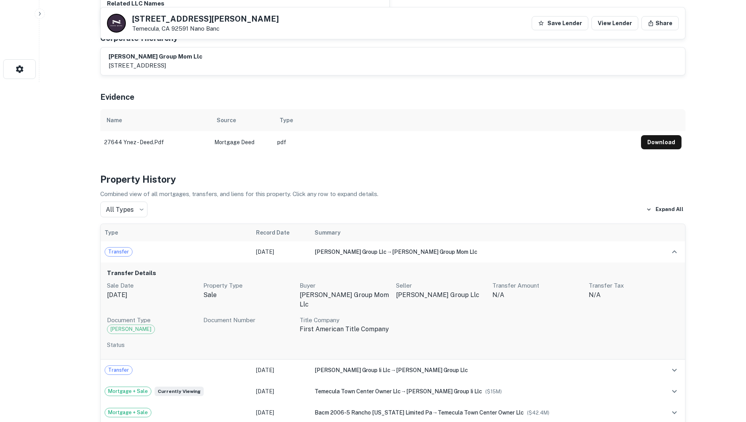
scroll to position [341, 0]
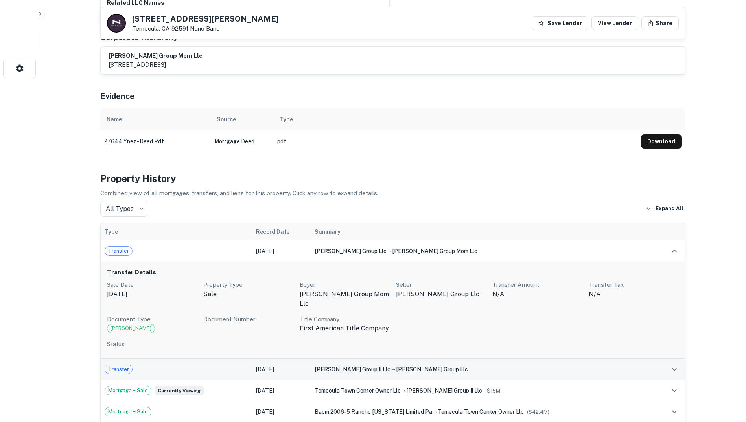
click at [218, 365] on div "Transfer" at bounding box center [177, 369] width 144 height 9
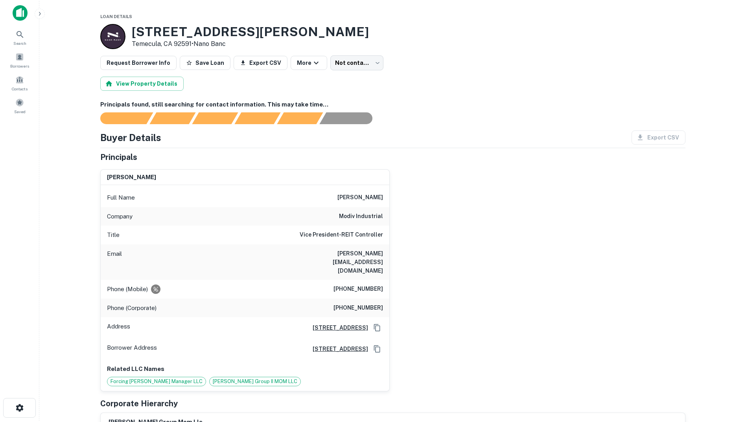
scroll to position [0, 0]
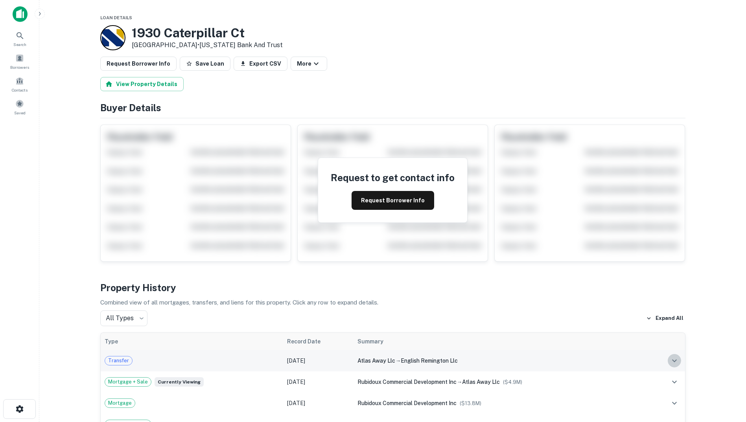
click at [675, 361] on icon "expand row" at bounding box center [674, 361] width 5 height 3
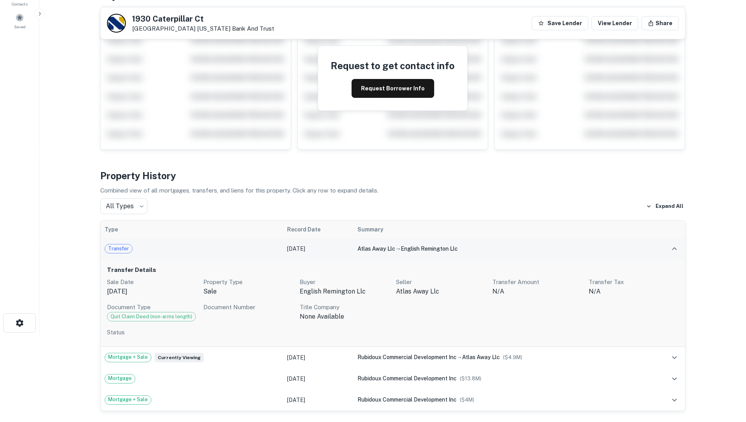
scroll to position [85, 0]
click at [385, 91] on button "Request Borrower Info" at bounding box center [392, 89] width 83 height 19
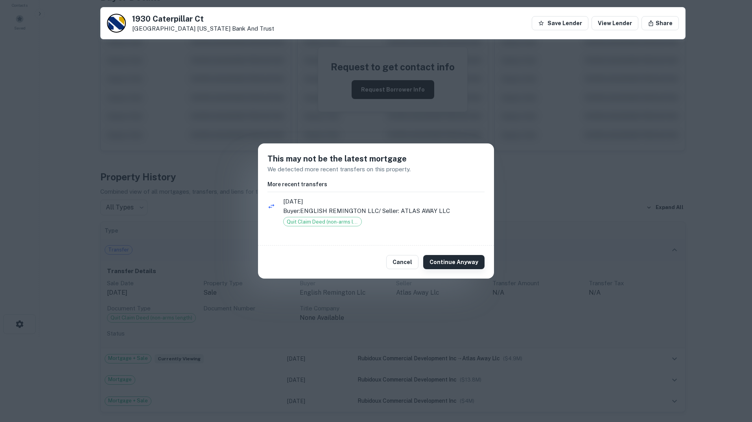
click at [464, 262] on button "Continue Anyway" at bounding box center [453, 262] width 61 height 14
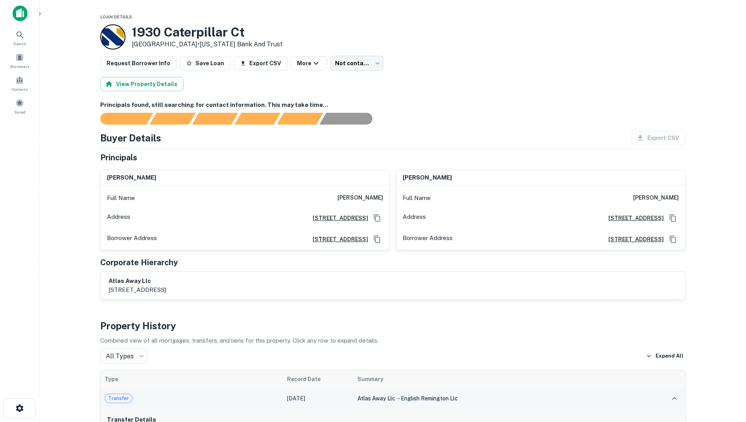
scroll to position [0, 0]
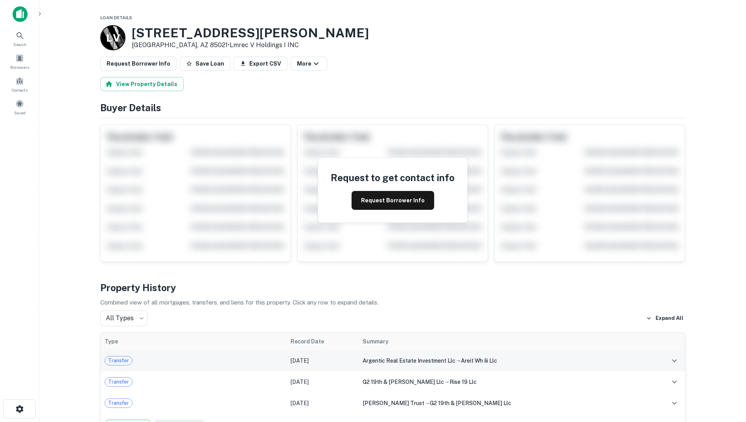
click at [121, 363] on span "Transfer" at bounding box center [118, 361] width 27 height 8
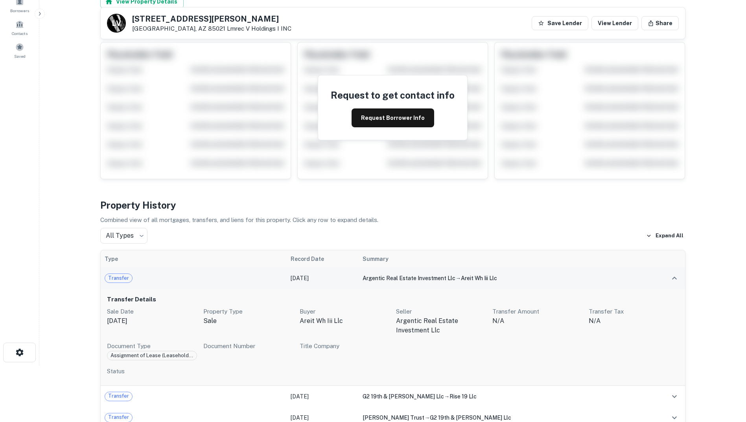
scroll to position [101, 0]
